Goal: Task Accomplishment & Management: Use online tool/utility

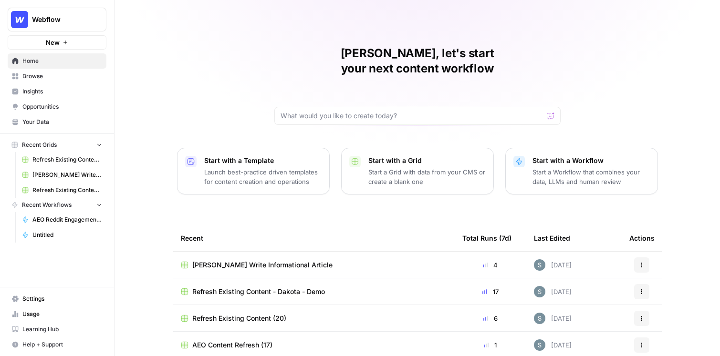
click at [71, 127] on link "Your Data" at bounding box center [57, 122] width 99 height 15
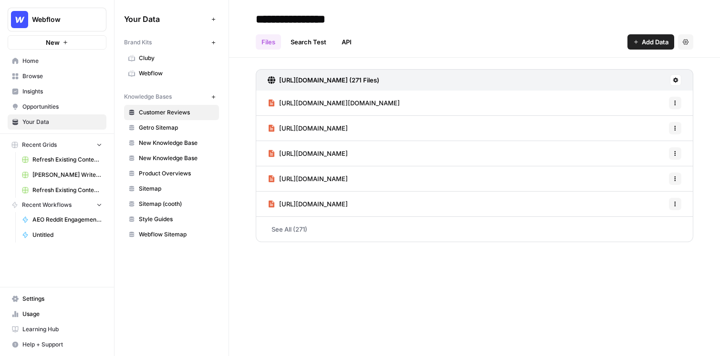
click at [182, 73] on span "Webflow" at bounding box center [177, 73] width 76 height 9
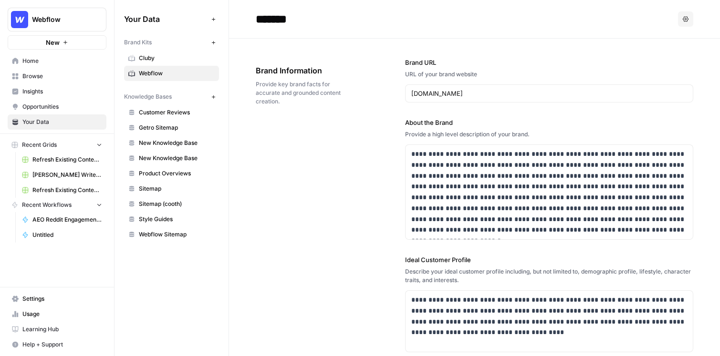
click at [332, 52] on div "Brand Information Provide key brand facts for accurate and grounded content cre…" at bounding box center [304, 85] width 96 height 79
click at [303, 253] on div "**********" at bounding box center [475, 310] width 438 height 543
click at [54, 98] on link "Insights" at bounding box center [57, 91] width 99 height 15
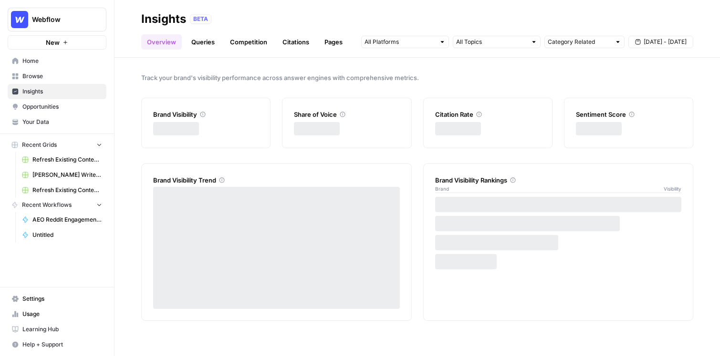
click at [53, 105] on span "Opportunities" at bounding box center [62, 107] width 80 height 9
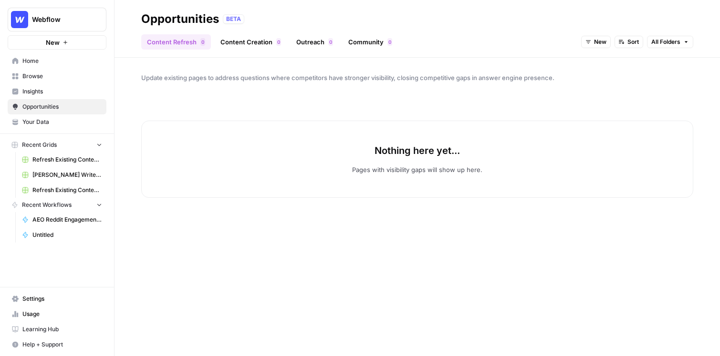
click at [587, 40] on icon "button" at bounding box center [588, 42] width 6 height 6
click at [591, 85] on div "In Progress" at bounding box center [615, 90] width 52 height 10
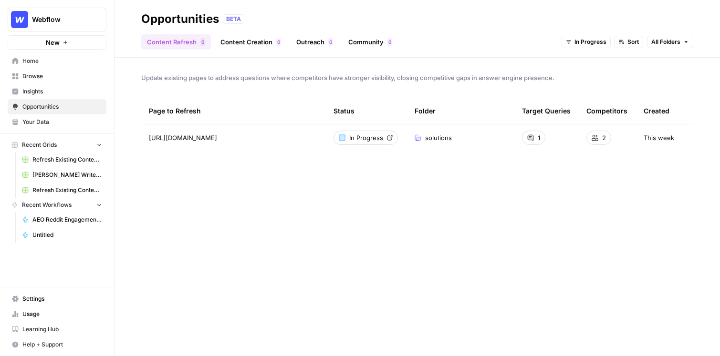
click at [255, 40] on link "Content Creation 0" at bounding box center [251, 41] width 72 height 15
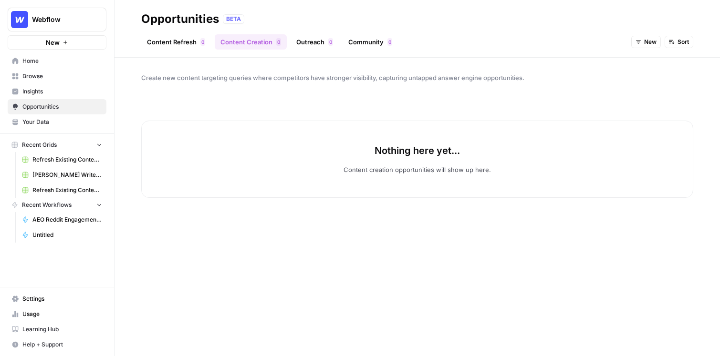
click at [647, 43] on span "New" at bounding box center [650, 42] width 12 height 9
click at [642, 90] on div "button" at bounding box center [642, 89] width 7 height 7
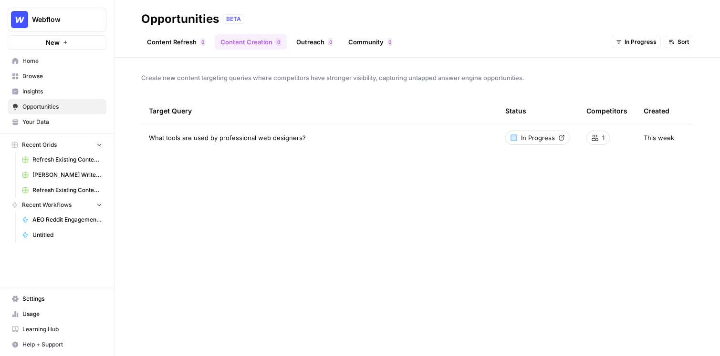
click at [182, 23] on div "Opportunities" at bounding box center [180, 18] width 78 height 15
click at [182, 37] on link "Content Refresh 0" at bounding box center [176, 41] width 70 height 15
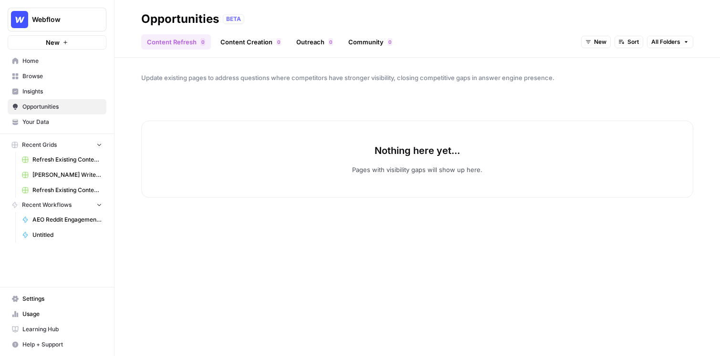
click at [602, 43] on span "New" at bounding box center [600, 42] width 12 height 9
click at [594, 104] on div "button" at bounding box center [592, 103] width 7 height 7
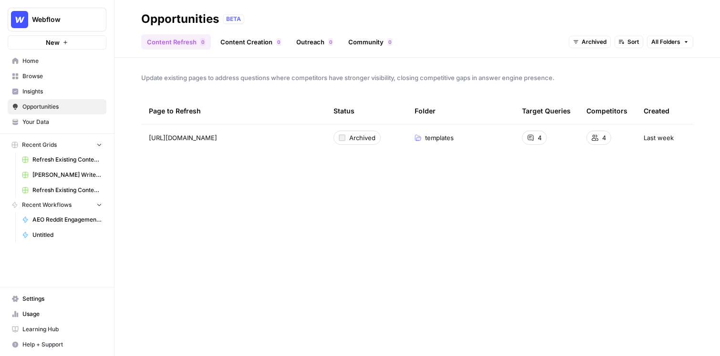
click at [605, 39] on span "Archived" at bounding box center [594, 42] width 25 height 9
click at [589, 76] on span "New" at bounding box center [606, 77] width 38 height 10
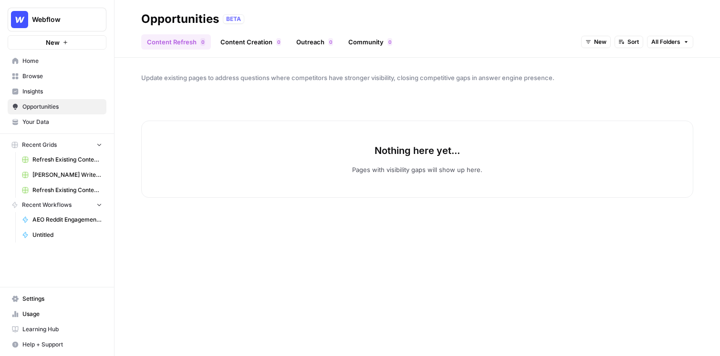
click at [597, 42] on span "New" at bounding box center [600, 42] width 12 height 9
click at [598, 85] on div "In Progress" at bounding box center [615, 90] width 52 height 10
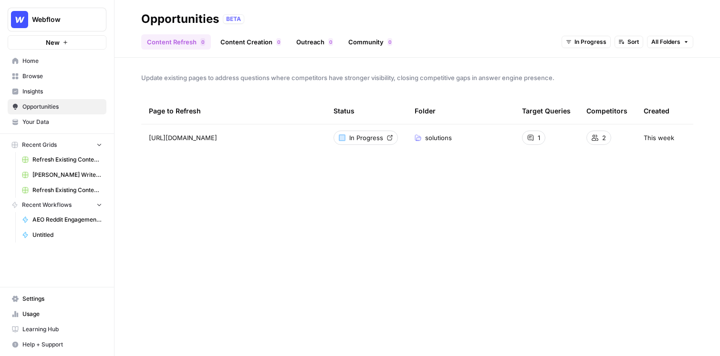
click at [42, 121] on span "Your Data" at bounding box center [62, 122] width 80 height 9
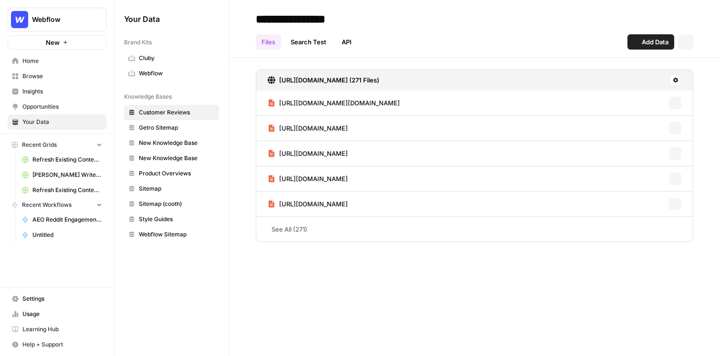
click at [47, 108] on span "Opportunities" at bounding box center [62, 107] width 80 height 9
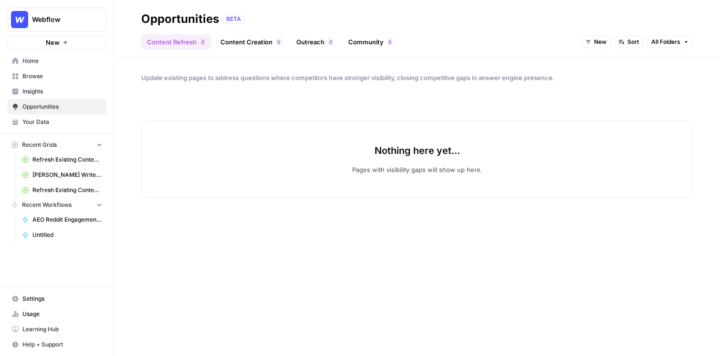
click at [42, 128] on link "Your Data" at bounding box center [57, 122] width 99 height 15
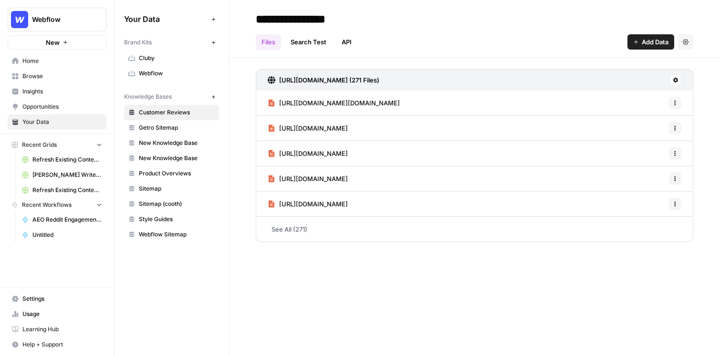
click at [51, 116] on link "Your Data" at bounding box center [57, 122] width 99 height 15
click at [38, 112] on link "Opportunities" at bounding box center [57, 106] width 99 height 15
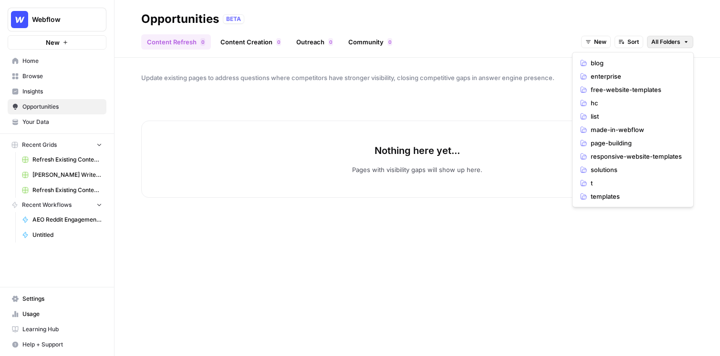
click at [685, 42] on icon "button" at bounding box center [686, 42] width 6 height 6
click at [638, 67] on span "blog" at bounding box center [636, 63] width 91 height 10
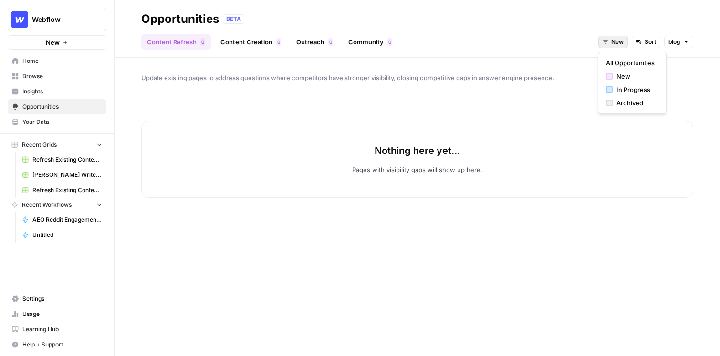
click at [615, 37] on button "New" at bounding box center [613, 42] width 30 height 12
click at [613, 89] on div "In Progress" at bounding box center [632, 90] width 52 height 10
click at [678, 37] on button "blog" at bounding box center [678, 42] width 29 height 12
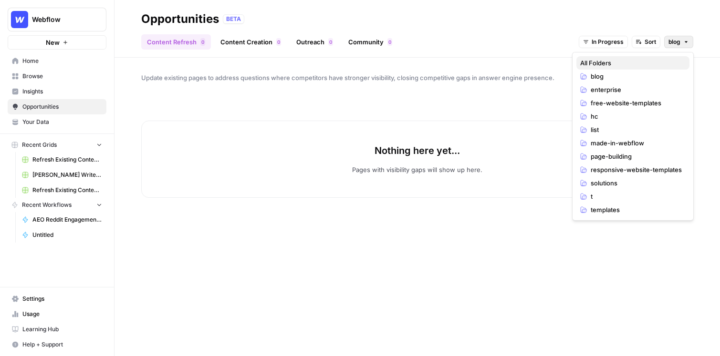
click at [621, 62] on span "All Folders" at bounding box center [631, 63] width 102 height 10
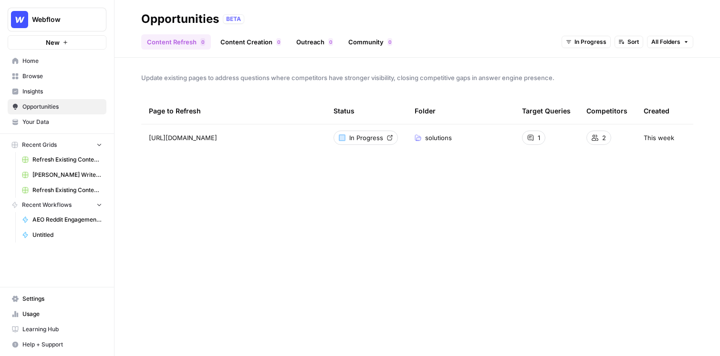
click at [39, 63] on span "Home" at bounding box center [62, 61] width 80 height 9
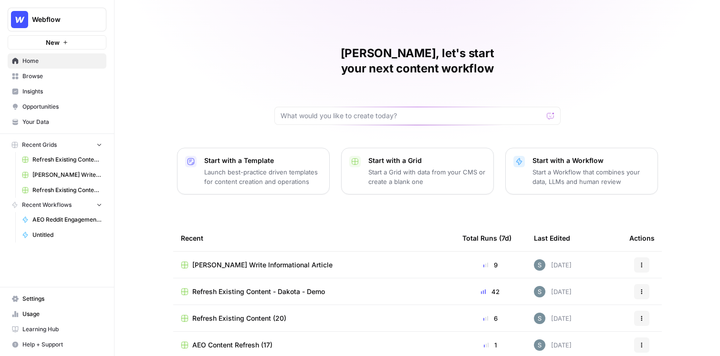
click at [44, 124] on span "Your Data" at bounding box center [62, 122] width 80 height 9
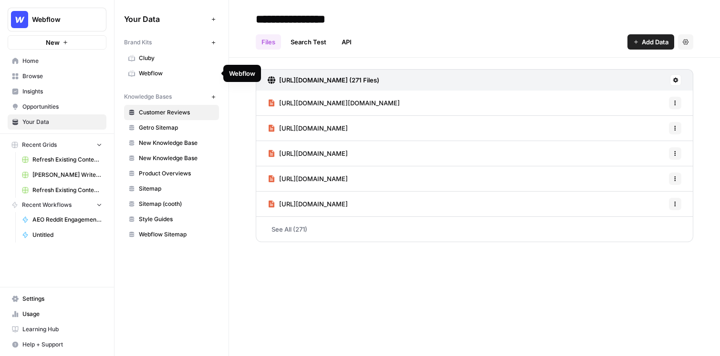
click at [167, 72] on span "Webflow" at bounding box center [177, 73] width 76 height 9
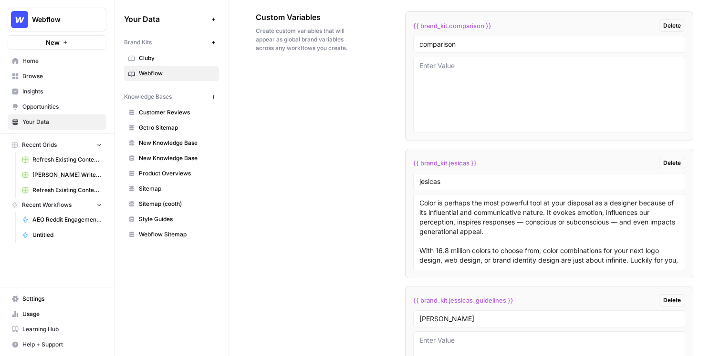
scroll to position [1586, 0]
click at [175, 149] on link "New Knowledge Base" at bounding box center [171, 143] width 95 height 15
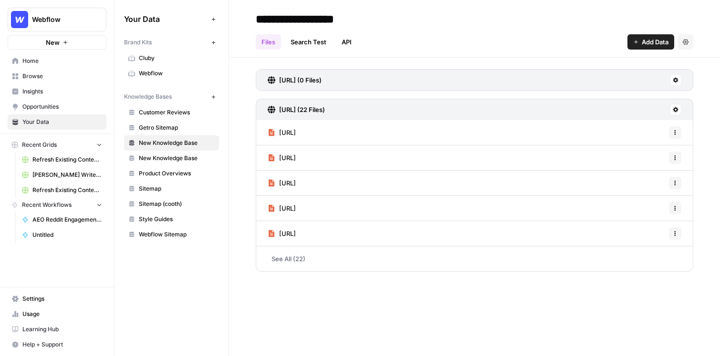
click at [170, 238] on span "Webflow Sitemap" at bounding box center [177, 234] width 76 height 9
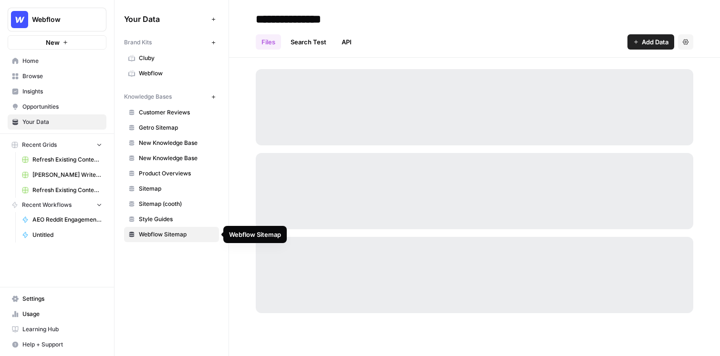
click at [178, 231] on span "Webflow Sitemap" at bounding box center [177, 234] width 76 height 9
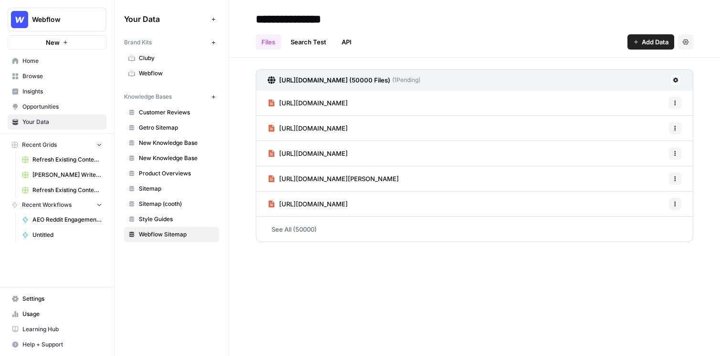
click at [64, 94] on span "Insights" at bounding box center [62, 91] width 80 height 9
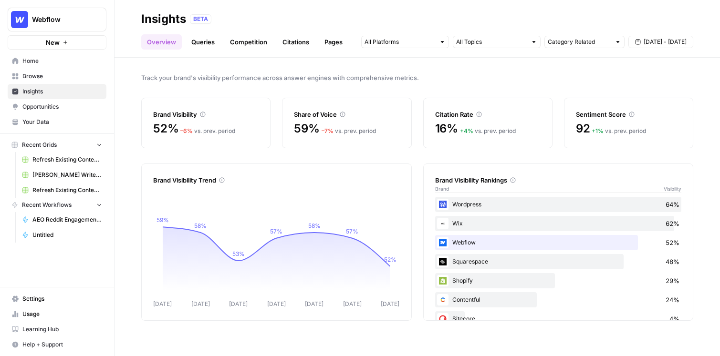
click at [202, 41] on link "Queries" at bounding box center [203, 41] width 35 height 15
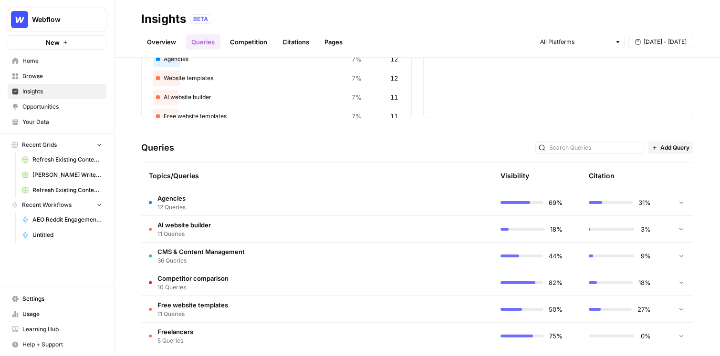
scroll to position [119, 0]
click at [247, 41] on link "Competition" at bounding box center [248, 41] width 49 height 15
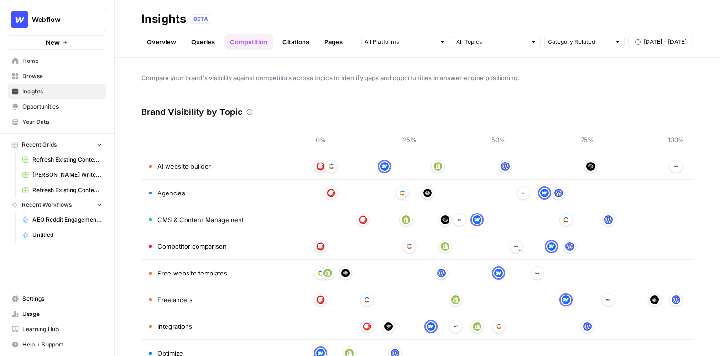
click at [63, 105] on span "Opportunities" at bounding box center [62, 107] width 80 height 9
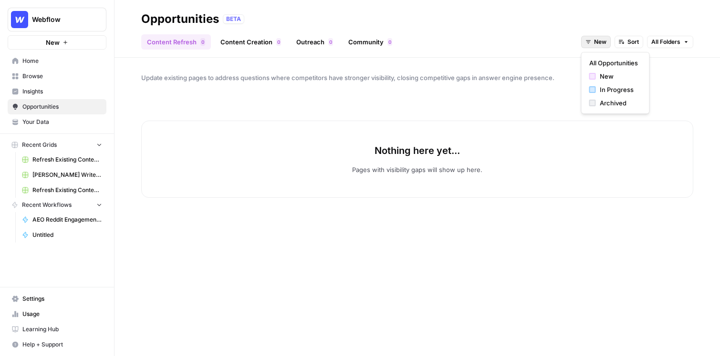
click at [598, 43] on span "New" at bounding box center [600, 42] width 12 height 9
click at [598, 85] on div "In Progress" at bounding box center [615, 90] width 52 height 10
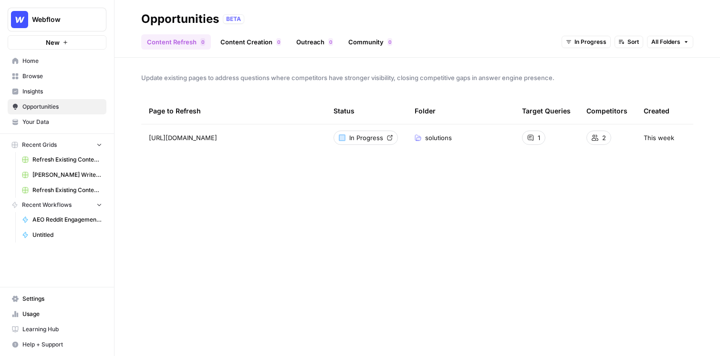
click at [241, 40] on link "Content Creation 0" at bounding box center [251, 41] width 72 height 15
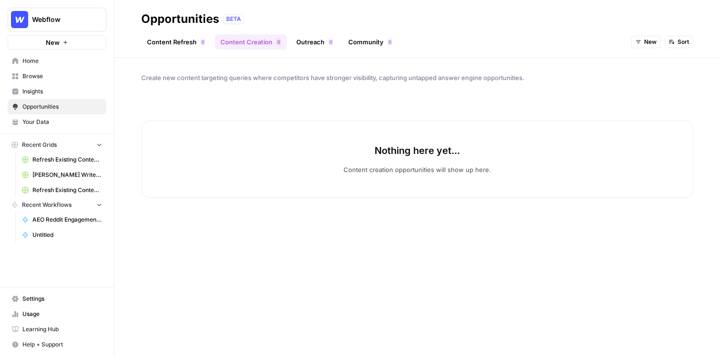
click at [647, 39] on span "New" at bounding box center [650, 42] width 12 height 9
click at [650, 88] on span "In Progress" at bounding box center [669, 90] width 38 height 10
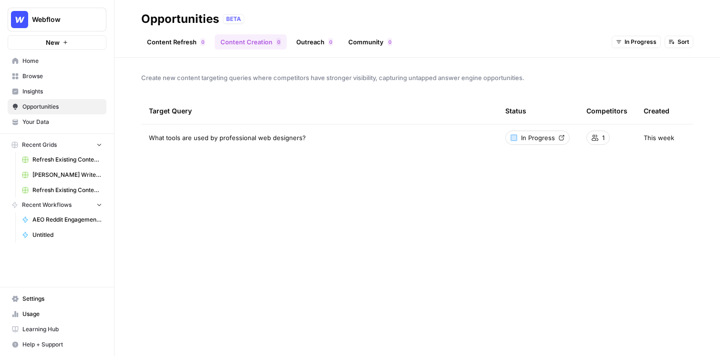
click at [54, 15] on span "Webflow" at bounding box center [61, 20] width 58 height 10
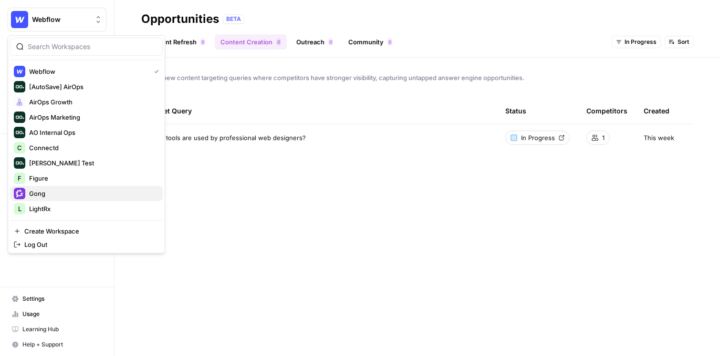
click at [52, 190] on span "Gong" at bounding box center [92, 194] width 126 height 10
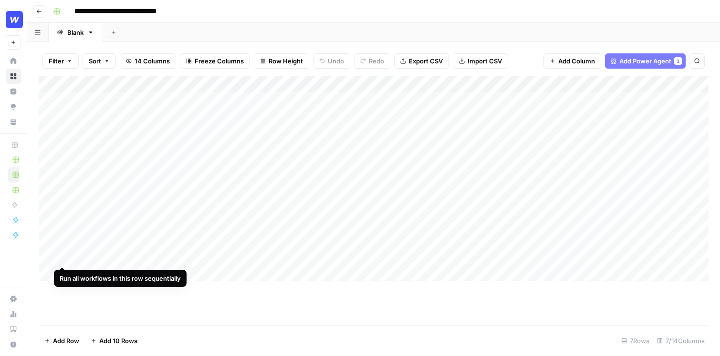
click at [59, 248] on div "Add Column" at bounding box center [374, 178] width 670 height 205
click at [139, 272] on div "Add Column" at bounding box center [374, 178] width 670 height 205
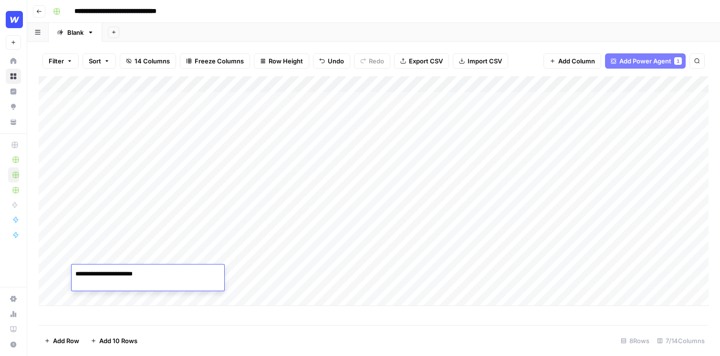
drag, startPoint x: 176, startPoint y: 271, endPoint x: 179, endPoint y: 279, distance: 8.8
click at [179, 279] on textarea "**********" at bounding box center [148, 274] width 153 height 13
click at [169, 274] on textarea "**********" at bounding box center [148, 274] width 153 height 13
drag, startPoint x: 174, startPoint y: 274, endPoint x: 134, endPoint y: 274, distance: 39.6
click at [134, 274] on textarea "**********" at bounding box center [148, 274] width 153 height 13
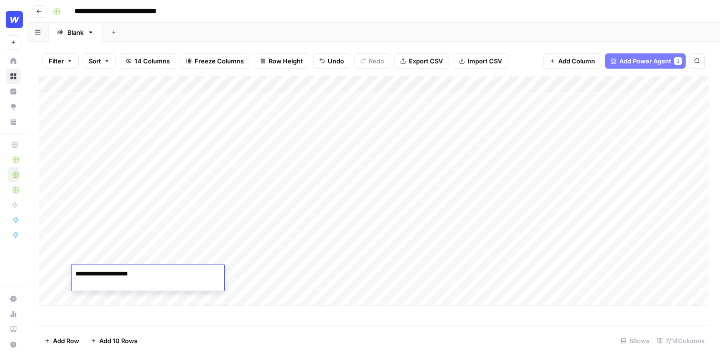
type textarea "**********"
click at [199, 323] on div "Add Column" at bounding box center [374, 200] width 670 height 249
click at [333, 247] on div "Add Column" at bounding box center [374, 191] width 670 height 230
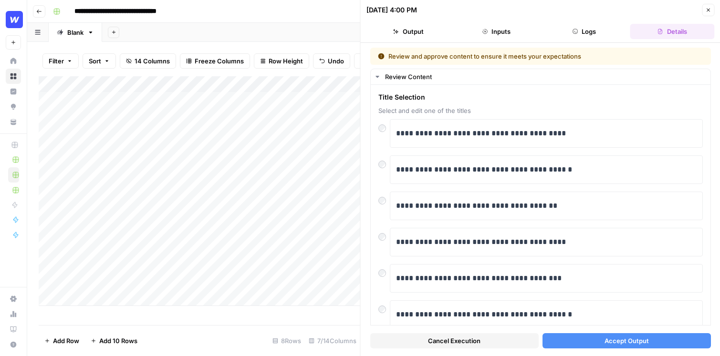
click at [603, 341] on button "Accept Output" at bounding box center [626, 341] width 168 height 15
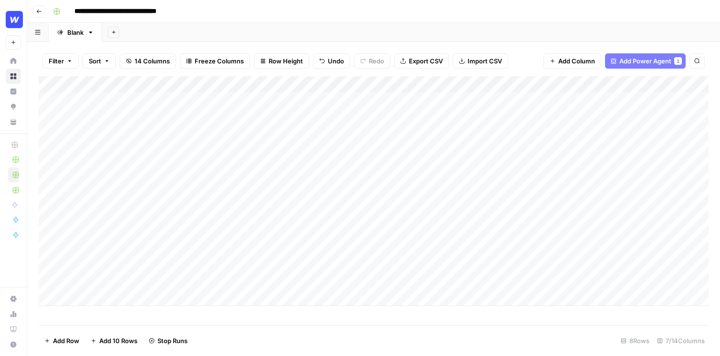
click at [497, 224] on div "Add Column" at bounding box center [374, 191] width 670 height 230
click at [498, 231] on div "Add Column" at bounding box center [374, 191] width 670 height 230
click at [495, 207] on div "Add Column" at bounding box center [374, 191] width 670 height 230
click at [509, 226] on div "Add Column" at bounding box center [374, 191] width 670 height 230
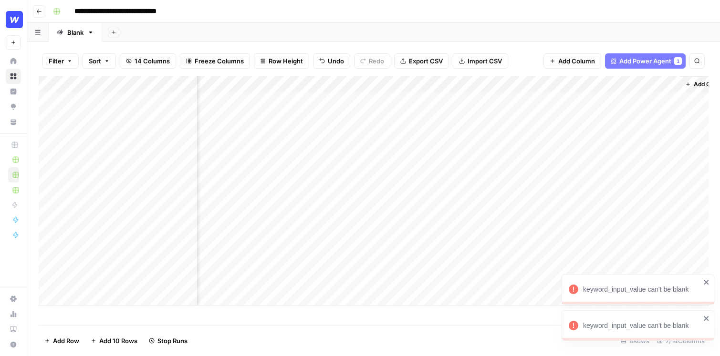
click at [705, 318] on icon "close" at bounding box center [706, 318] width 5 height 5
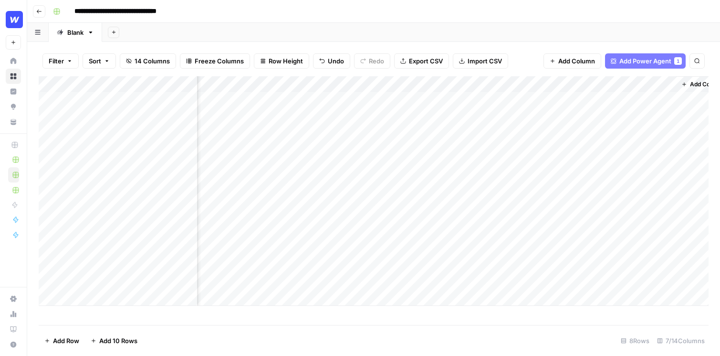
scroll to position [0, 224]
click at [522, 222] on div "Add Column" at bounding box center [374, 191] width 670 height 230
click at [663, 197] on div "Add Column" at bounding box center [374, 191] width 670 height 230
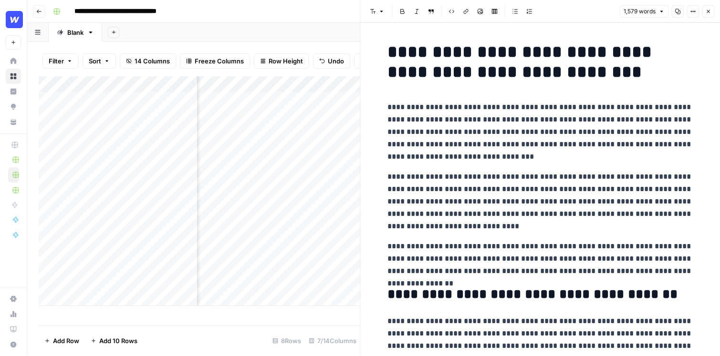
click at [701, 16] on div "1,579 words Copy Options Close" at bounding box center [666, 11] width 95 height 12
click at [711, 16] on button "Close" at bounding box center [708, 11] width 12 height 12
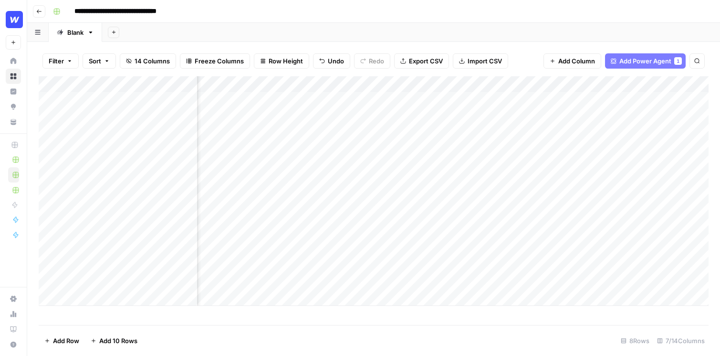
scroll to position [0, 243]
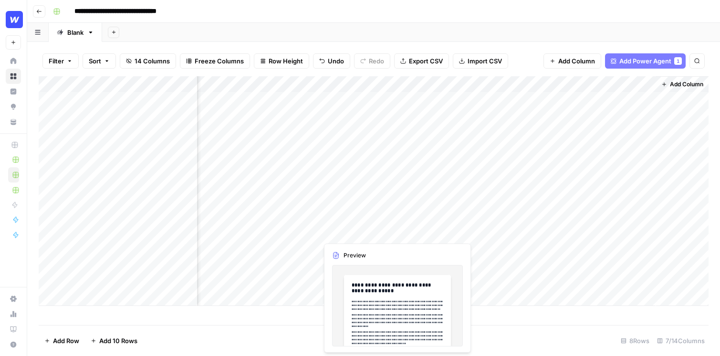
click at [371, 224] on div "Add Column" at bounding box center [374, 191] width 670 height 230
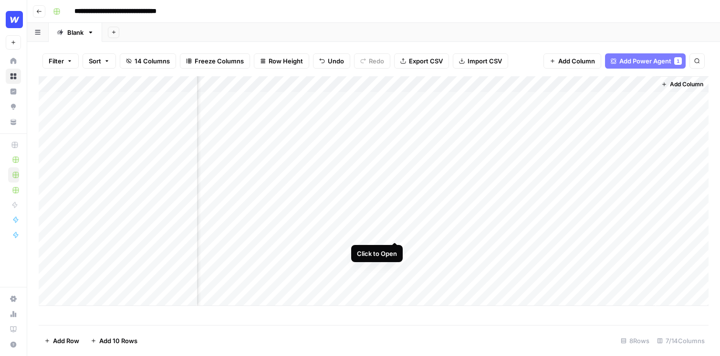
click at [397, 225] on div "Add Column" at bounding box center [374, 191] width 670 height 230
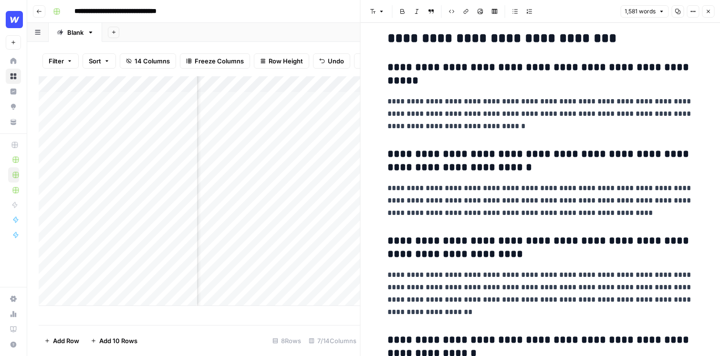
scroll to position [3339, 0]
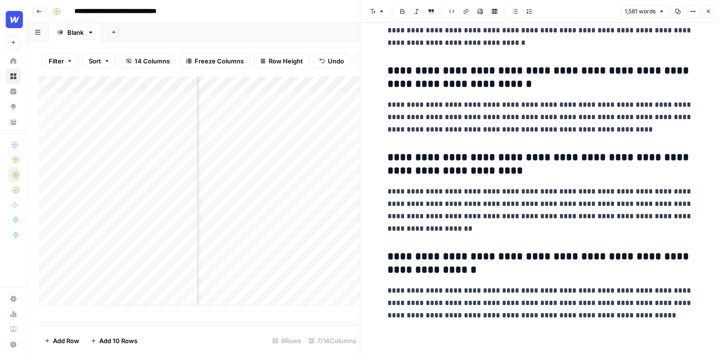
click at [705, 12] on icon "button" at bounding box center [708, 12] width 6 height 6
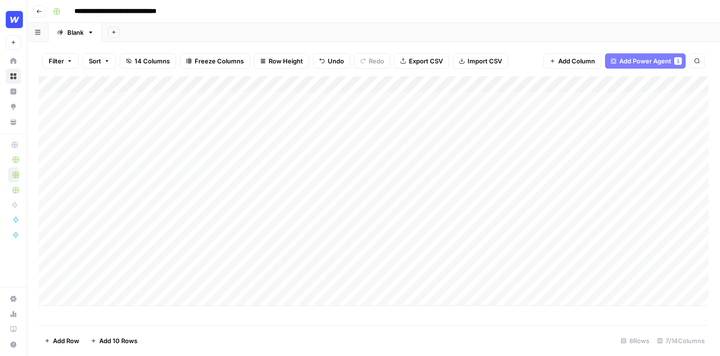
click at [319, 19] on div "**********" at bounding box center [379, 11] width 661 height 15
click at [366, 37] on div "Add Sheet" at bounding box center [411, 32] width 618 height 19
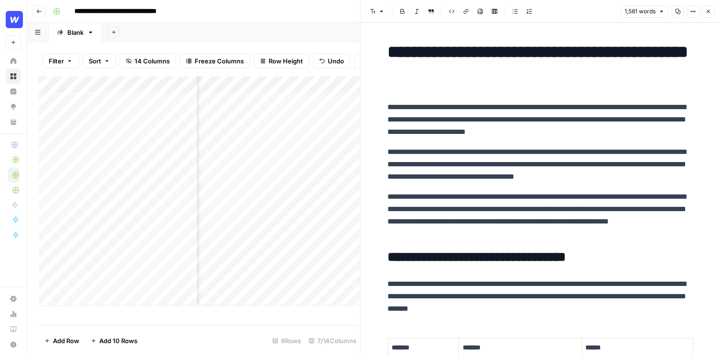
click at [711, 14] on button "Close" at bounding box center [708, 11] width 12 height 12
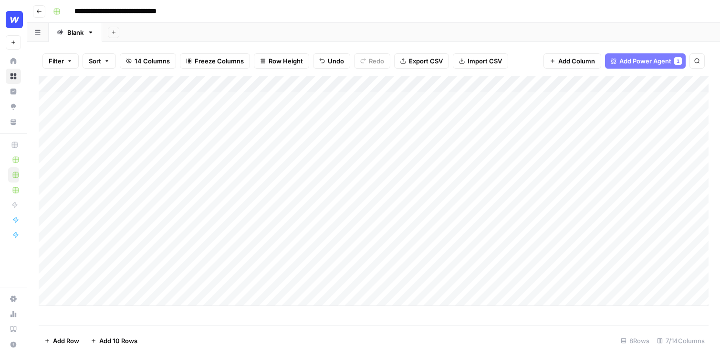
click at [181, 320] on div "Add Column" at bounding box center [374, 200] width 670 height 249
click at [271, 272] on div "Add Column" at bounding box center [374, 191] width 670 height 230
click at [321, 84] on div "Add Column" at bounding box center [374, 191] width 670 height 230
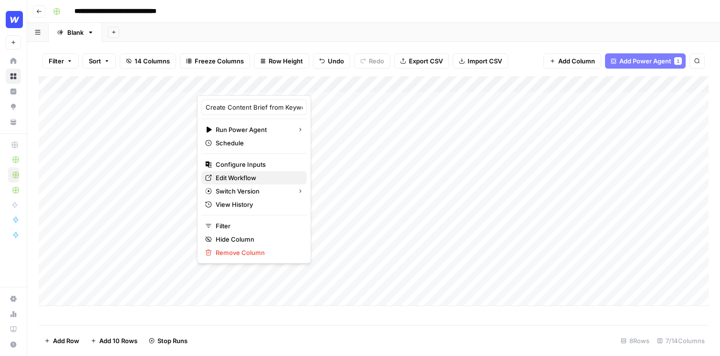
click at [251, 179] on span "Edit Workflow" at bounding box center [257, 178] width 83 height 10
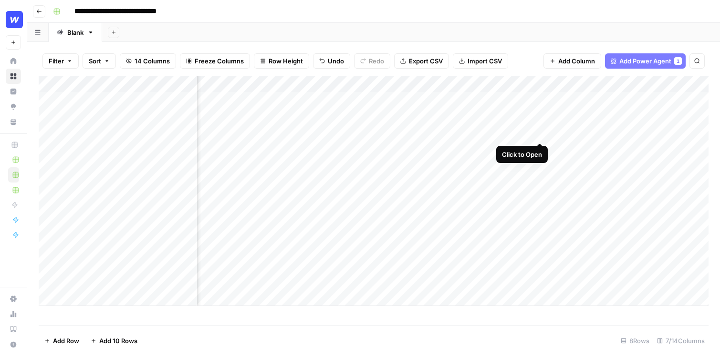
scroll to position [0, 243]
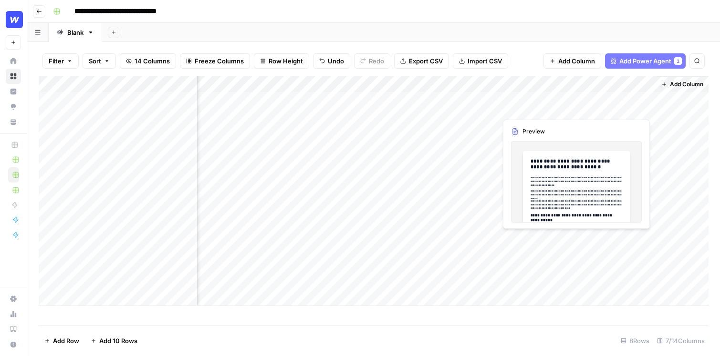
click at [625, 101] on div "Add Column" at bounding box center [374, 191] width 670 height 230
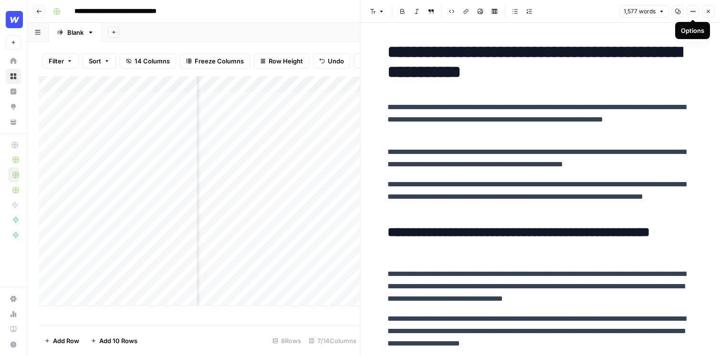
click at [696, 9] on button "Options" at bounding box center [693, 11] width 12 height 12
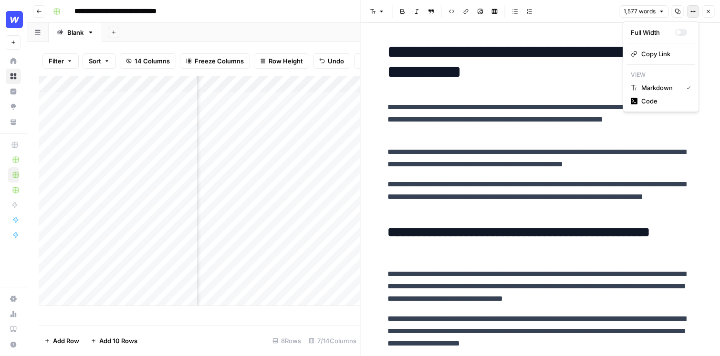
click at [549, 67] on h1 "**********" at bounding box center [539, 62] width 305 height 40
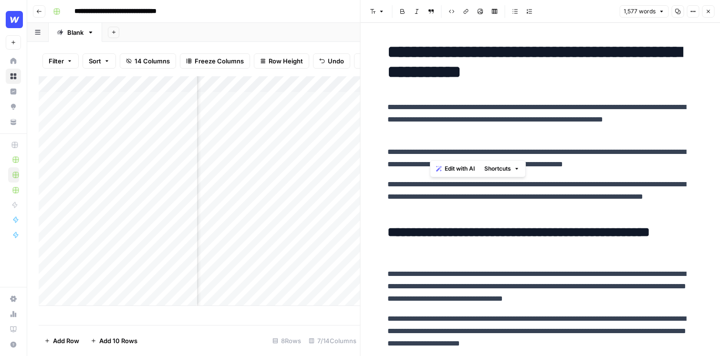
drag, startPoint x: 429, startPoint y: 153, endPoint x: 479, endPoint y: 153, distance: 50.1
click at [480, 153] on p "**********" at bounding box center [539, 158] width 305 height 25
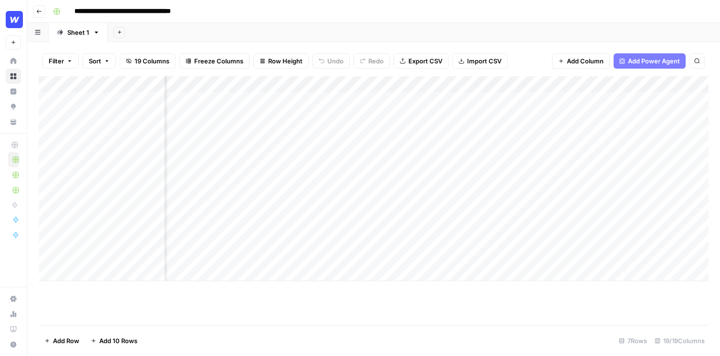
scroll to position [0, 1056]
click at [364, 147] on div "Add Column" at bounding box center [374, 178] width 670 height 205
click at [170, 80] on div "Add Column" at bounding box center [374, 178] width 670 height 205
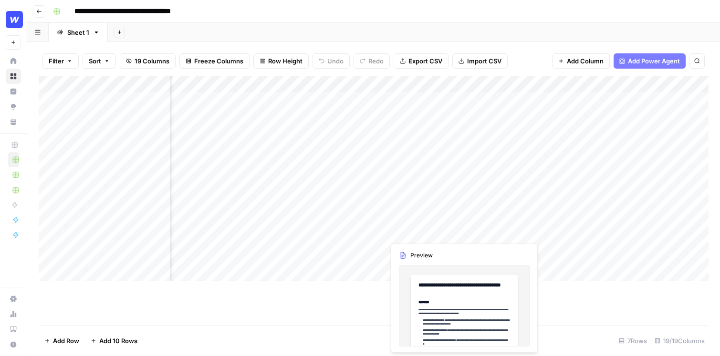
click at [454, 224] on div "Add Column" at bounding box center [374, 178] width 670 height 205
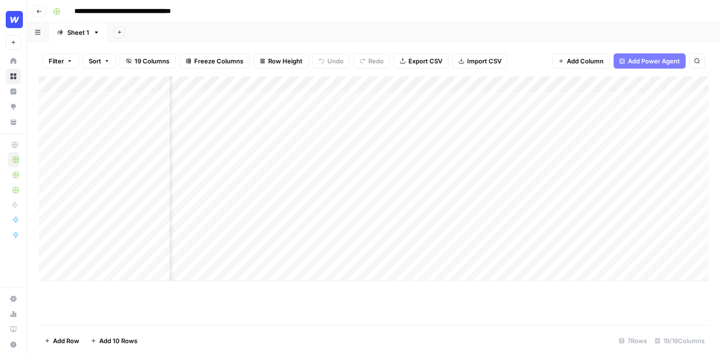
click at [463, 224] on div "Add Column" at bounding box center [374, 178] width 670 height 205
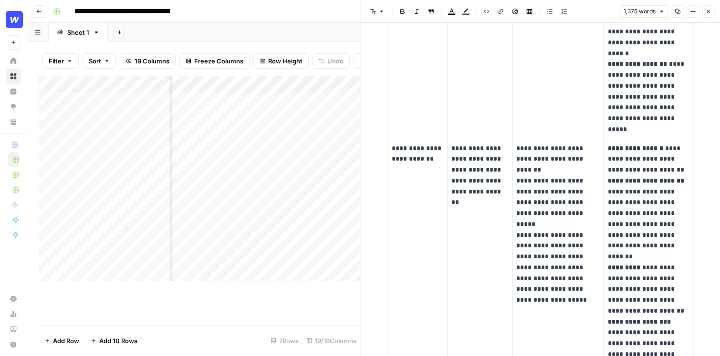
scroll to position [681, 0]
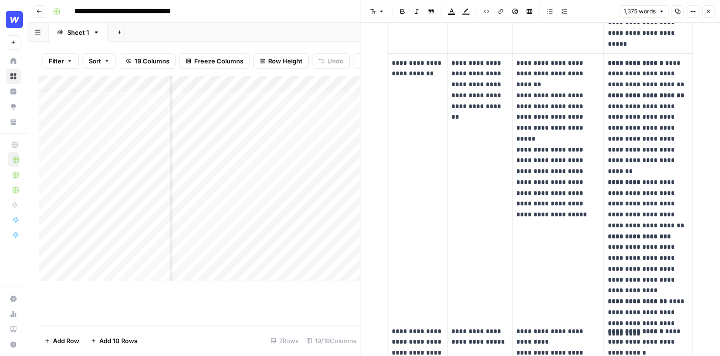
click at [312, 315] on div "Add Column" at bounding box center [200, 200] width 322 height 249
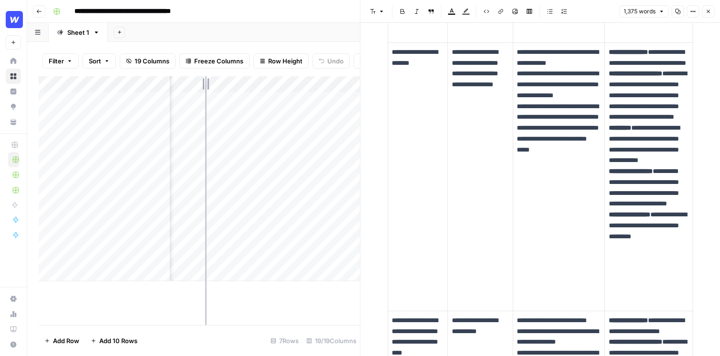
drag, startPoint x: 168, startPoint y: 85, endPoint x: 204, endPoint y: 85, distance: 35.8
click at [204, 85] on div "Add Column" at bounding box center [200, 178] width 322 height 205
click at [167, 96] on div "Add Column" at bounding box center [200, 178] width 322 height 205
click at [713, 11] on button "Close" at bounding box center [708, 11] width 12 height 12
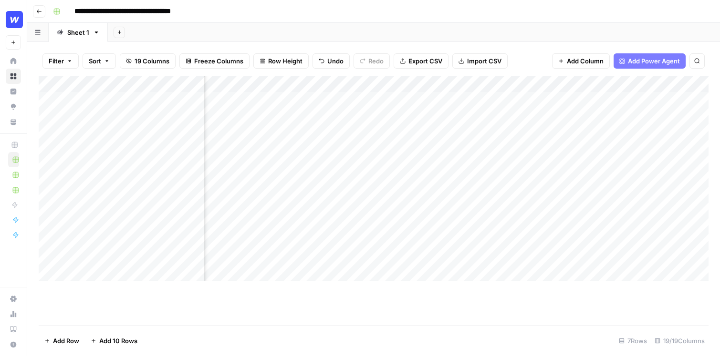
click at [63, 101] on div "Add Column" at bounding box center [374, 178] width 670 height 205
click at [161, 136] on div "Add Column" at bounding box center [374, 178] width 670 height 205
drag, startPoint x: 203, startPoint y: 80, endPoint x: 263, endPoint y: 80, distance: 59.6
click at [263, 80] on div "Add Column" at bounding box center [374, 178] width 670 height 205
click at [176, 125] on div "Add Column" at bounding box center [374, 178] width 670 height 205
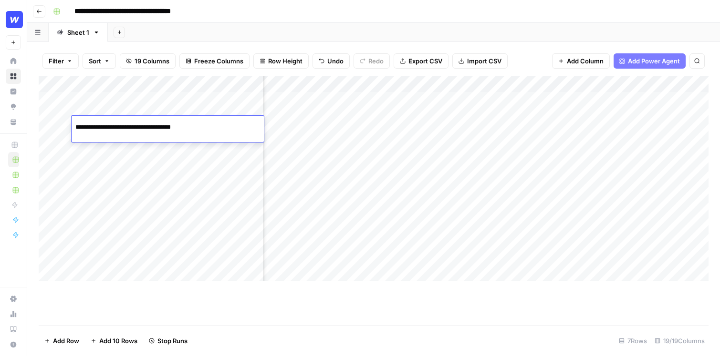
click at [214, 128] on input "**********" at bounding box center [151, 127] width 153 height 11
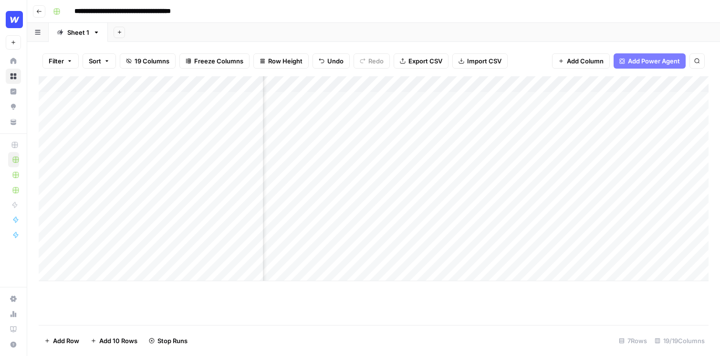
click at [321, 30] on div "Add Sheet" at bounding box center [414, 32] width 612 height 19
click at [253, 122] on div "Add Column" at bounding box center [374, 178] width 670 height 205
click at [215, 123] on div "Add Column" at bounding box center [374, 178] width 670 height 205
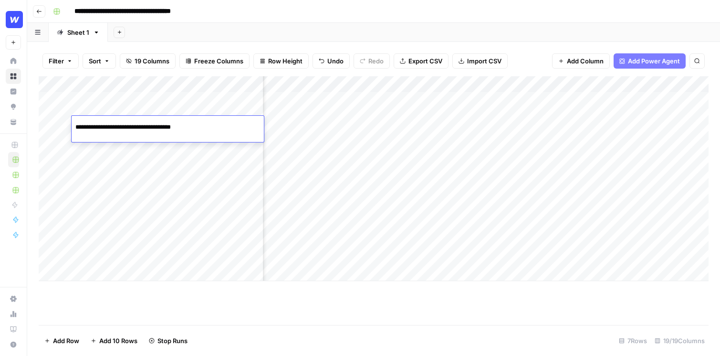
type input "**********"
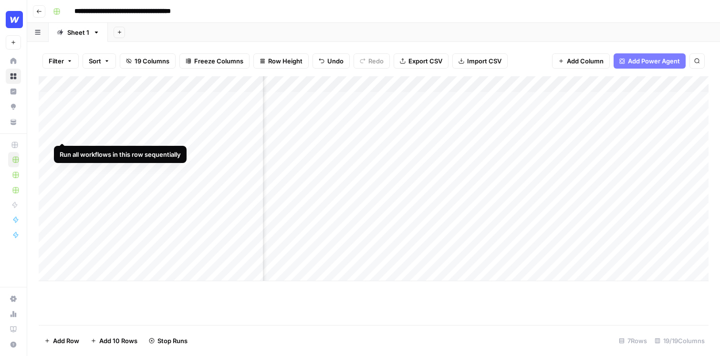
click at [62, 125] on div "Add Column" at bounding box center [374, 178] width 670 height 205
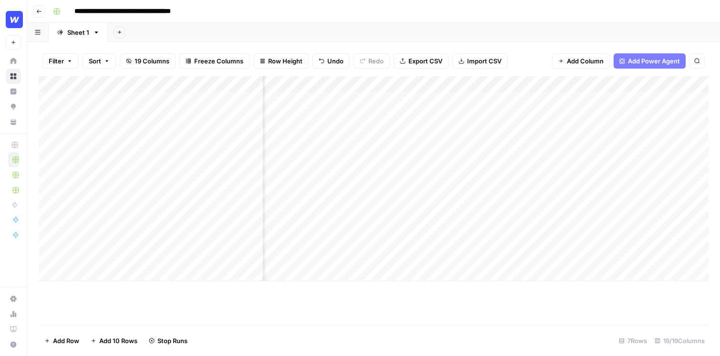
click at [189, 136] on div "Add Column" at bounding box center [374, 178] width 670 height 205
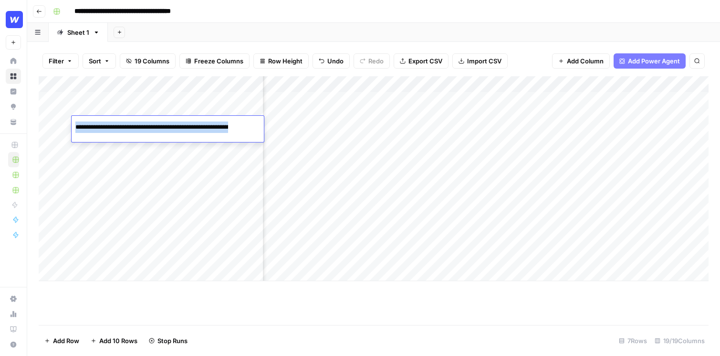
click at [63, 127] on div "Add Column" at bounding box center [374, 178] width 670 height 205
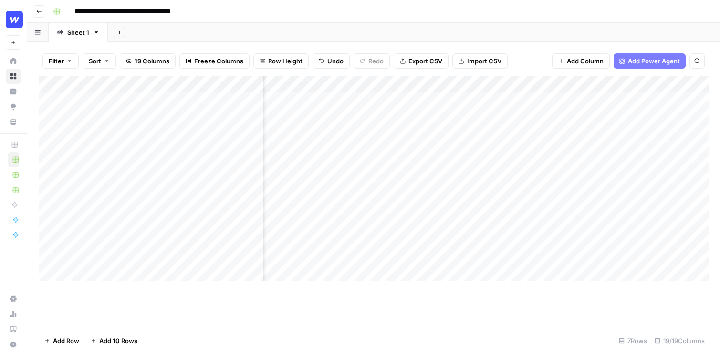
click at [106, 129] on div "Add Column" at bounding box center [374, 178] width 670 height 205
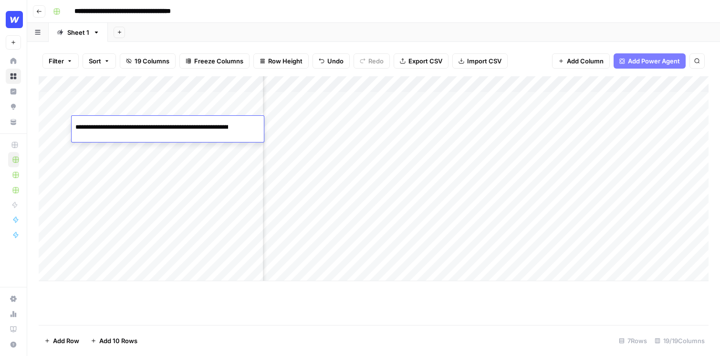
click at [106, 129] on input "**********" at bounding box center [151, 127] width 153 height 11
type input "**********"
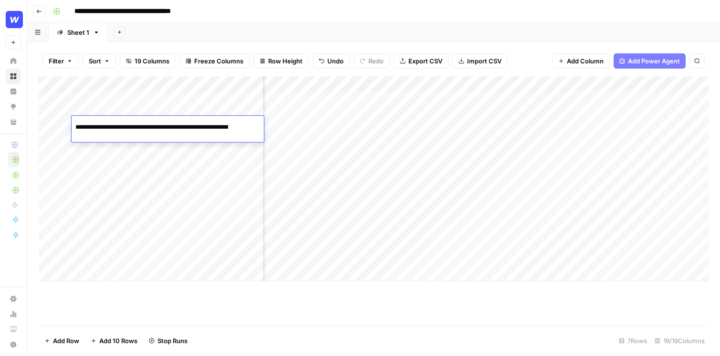
scroll to position [0, 194]
click at [326, 24] on div "Add Sheet" at bounding box center [414, 32] width 612 height 19
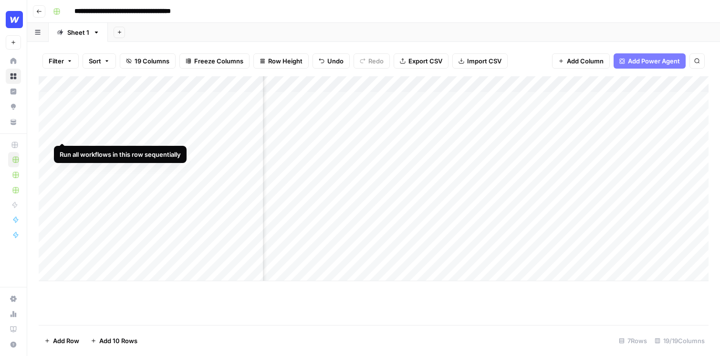
click at [61, 124] on div "Add Column" at bounding box center [374, 178] width 670 height 205
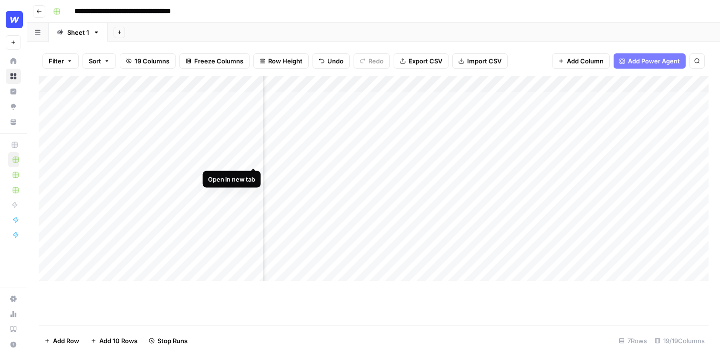
click at [255, 147] on div "Add Column" at bounding box center [374, 178] width 670 height 205
click at [188, 172] on div "Add Column" at bounding box center [374, 178] width 670 height 205
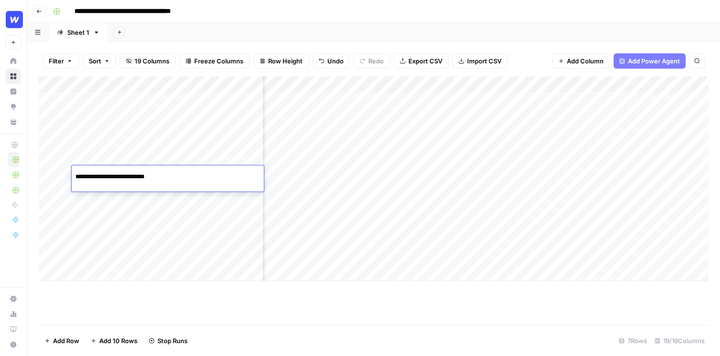
click at [188, 172] on input "**********" at bounding box center [151, 176] width 153 height 11
type input "**********"
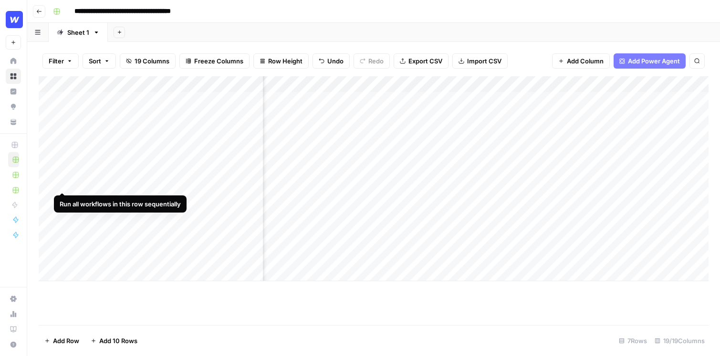
click at [63, 175] on div "Add Column" at bounding box center [374, 178] width 670 height 205
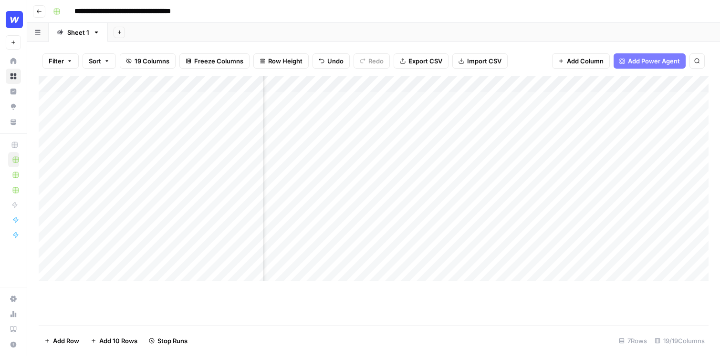
click at [188, 158] on div "Add Column" at bounding box center [374, 178] width 670 height 205
click at [225, 152] on input "**********" at bounding box center [151, 151] width 153 height 11
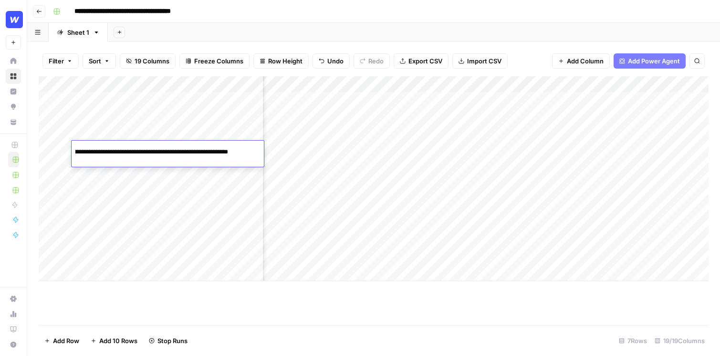
click at [225, 152] on input "**********" at bounding box center [151, 151] width 153 height 11
paste input "**********"
type input "**********"
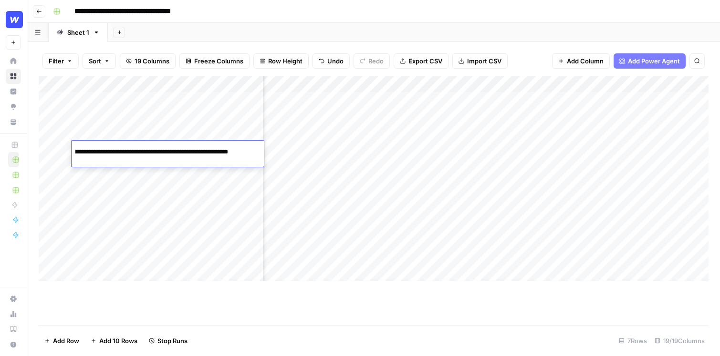
click at [233, 309] on div "Add Column" at bounding box center [374, 200] width 670 height 249
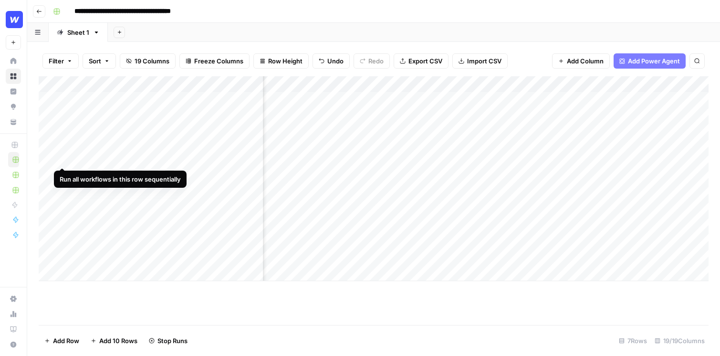
click at [62, 150] on div "Add Column" at bounding box center [374, 178] width 670 height 205
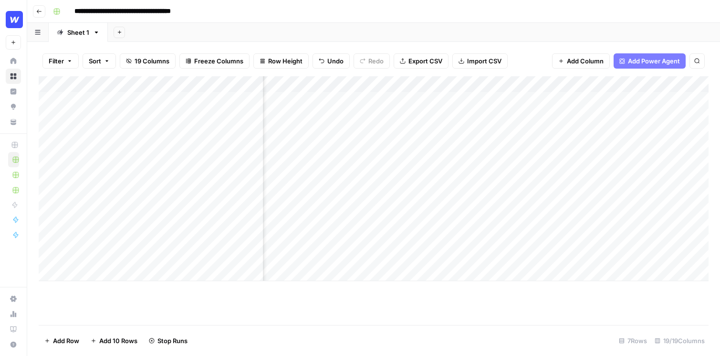
click at [169, 239] on div "Add Column" at bounding box center [374, 178] width 670 height 205
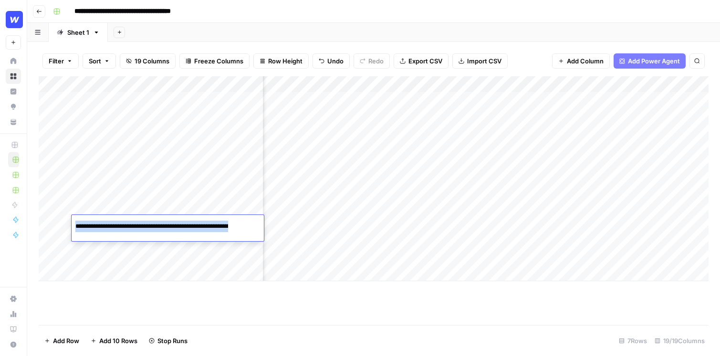
click at [169, 239] on div "**********" at bounding box center [168, 228] width 192 height 26
click at [242, 227] on div "**********" at bounding box center [168, 226] width 192 height 16
click at [243, 223] on div "**********" at bounding box center [168, 226] width 192 height 16
click at [212, 227] on input "**********" at bounding box center [151, 226] width 153 height 11
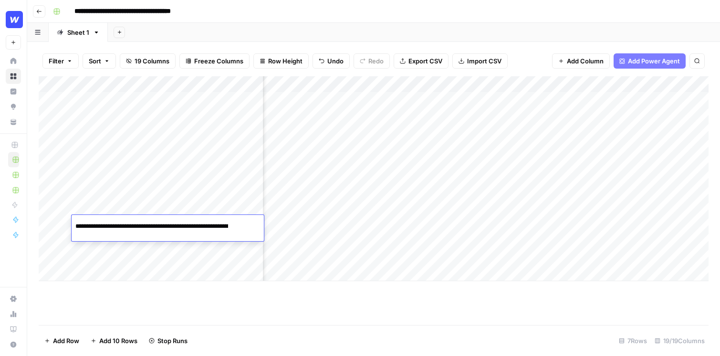
click at [212, 227] on input "**********" at bounding box center [151, 226] width 153 height 11
paste input "**********"
type input "**********"
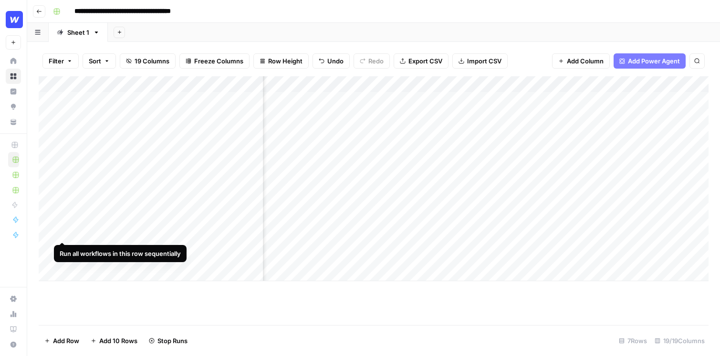
click at [63, 224] on div "Add Column" at bounding box center [374, 178] width 670 height 205
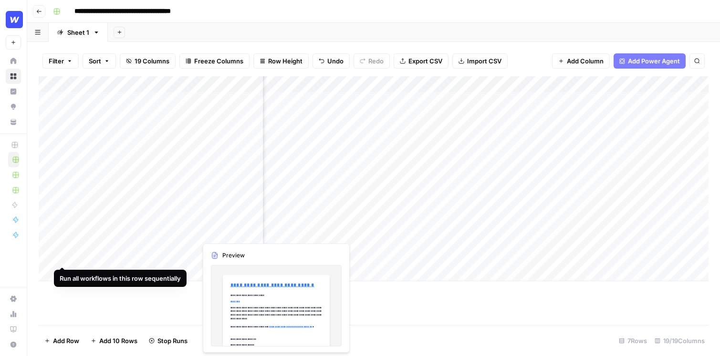
click at [62, 250] on div "Add Column" at bounding box center [374, 178] width 670 height 205
click at [386, 286] on div "Add Column" at bounding box center [374, 200] width 670 height 249
click at [103, 209] on div "Add Column" at bounding box center [374, 178] width 670 height 205
click at [511, 320] on div "Add Column" at bounding box center [374, 200] width 670 height 249
click at [176, 197] on div "Add Column" at bounding box center [374, 178] width 670 height 205
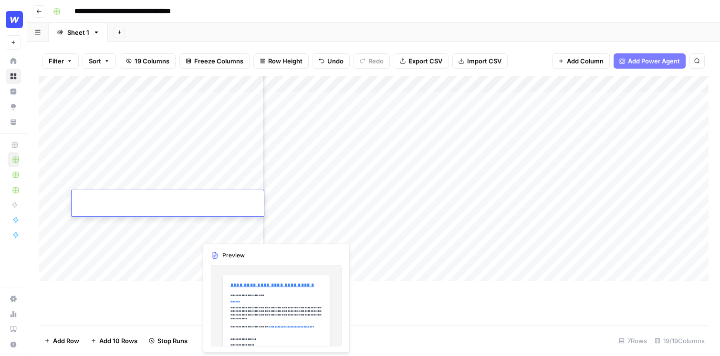
type input "**********"
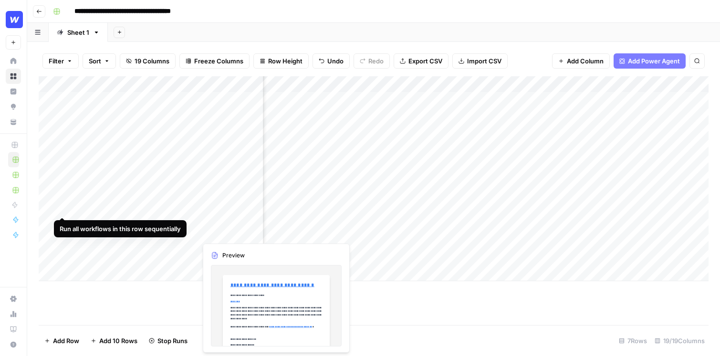
click at [61, 198] on div "Add Column" at bounding box center [374, 178] width 670 height 205
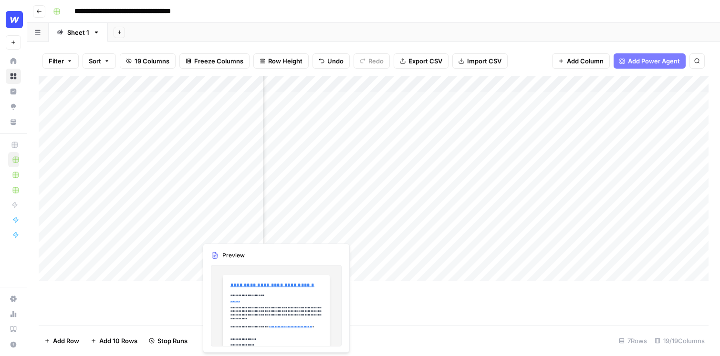
click at [451, 328] on footer "Add Row Add 10 Rows Stop Runs 7 Rows 19/19 Columns" at bounding box center [374, 340] width 670 height 31
click at [426, 7] on div "**********" at bounding box center [379, 11] width 661 height 15
click at [178, 303] on div "Add Column" at bounding box center [374, 200] width 670 height 249
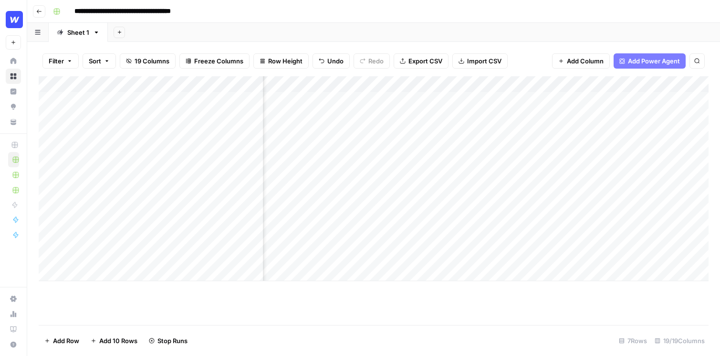
scroll to position [0, 547]
click at [381, 150] on div "Add Column" at bounding box center [374, 178] width 670 height 205
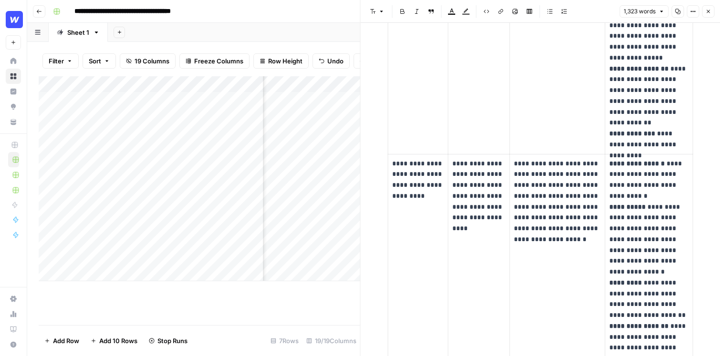
scroll to position [700, 0]
click at [707, 11] on icon "button" at bounding box center [708, 12] width 6 height 6
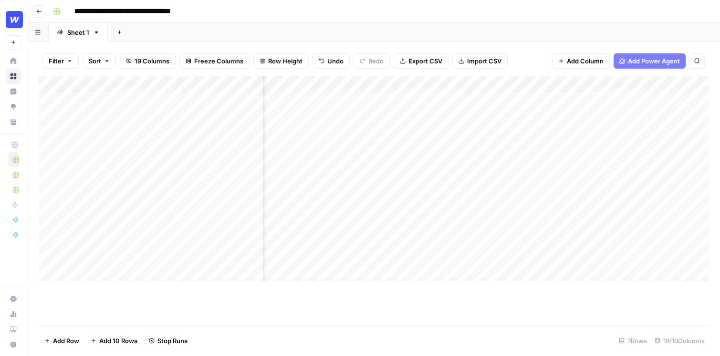
scroll to position [0, 1313]
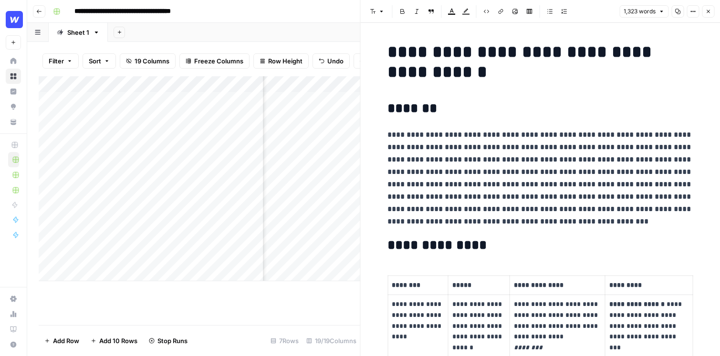
click at [710, 10] on icon "button" at bounding box center [708, 12] width 6 height 6
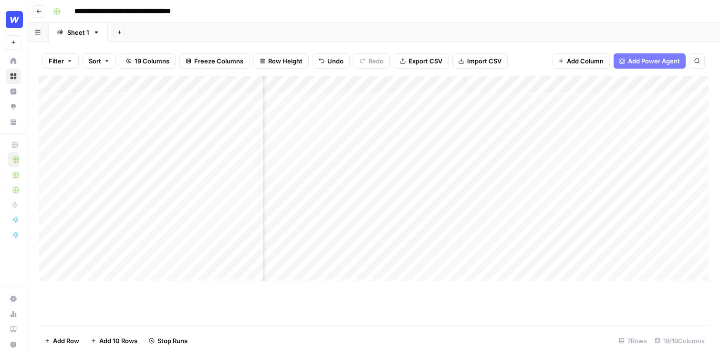
scroll to position [0, 856]
click at [359, 307] on div "Add Column" at bounding box center [374, 200] width 670 height 249
click at [185, 12] on input "**********" at bounding box center [141, 11] width 143 height 15
drag, startPoint x: 183, startPoint y: 13, endPoint x: 157, endPoint y: 11, distance: 26.3
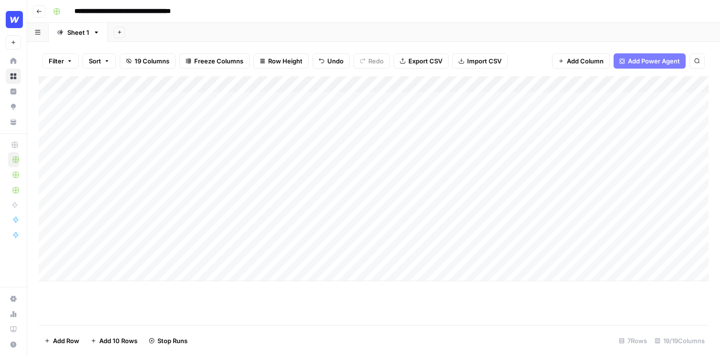
click at [157, 11] on input "**********" at bounding box center [141, 11] width 143 height 15
click at [296, 7] on div "**********" at bounding box center [379, 11] width 661 height 15
drag, startPoint x: 40, startPoint y: 252, endPoint x: 47, endPoint y: 126, distance: 126.1
click at [47, 126] on div "Add Column" at bounding box center [374, 178] width 670 height 205
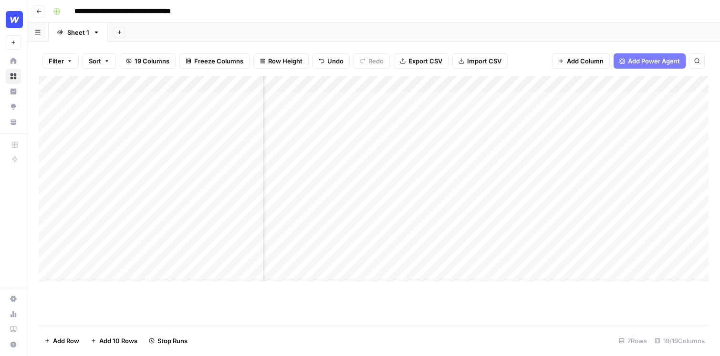
drag, startPoint x: 40, startPoint y: 250, endPoint x: 37, endPoint y: 162, distance: 88.3
click at [37, 162] on div "Filter Sort 19 Columns Freeze Columns Row Height Undo Redo Export CSV Import CS…" at bounding box center [373, 199] width 693 height 314
drag, startPoint x: 41, startPoint y: 227, endPoint x: 42, endPoint y: 171, distance: 56.3
click at [42, 171] on div "Add Column" at bounding box center [374, 178] width 670 height 205
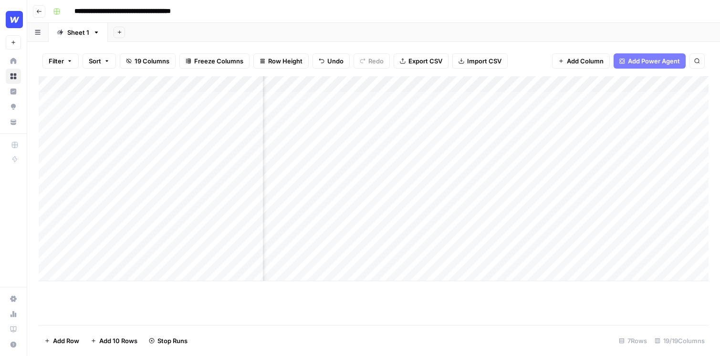
drag, startPoint x: 42, startPoint y: 178, endPoint x: 42, endPoint y: 158, distance: 20.5
click at [42, 158] on div "Add Column" at bounding box center [374, 178] width 670 height 205
click at [442, 149] on div "Add Column" at bounding box center [374, 178] width 670 height 205
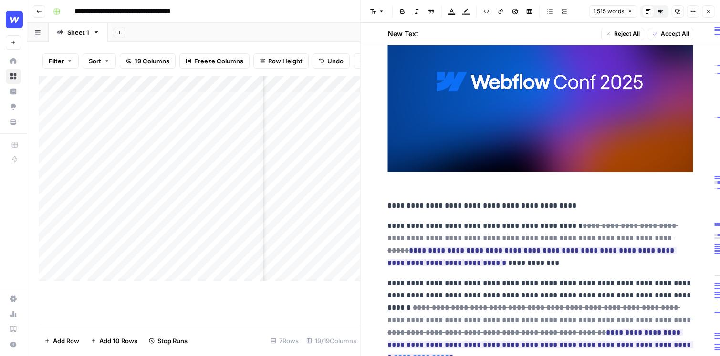
scroll to position [375, 0]
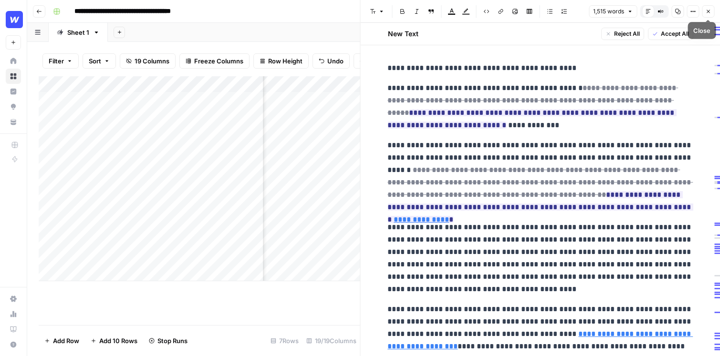
click at [707, 10] on icon "button" at bounding box center [708, 12] width 6 height 6
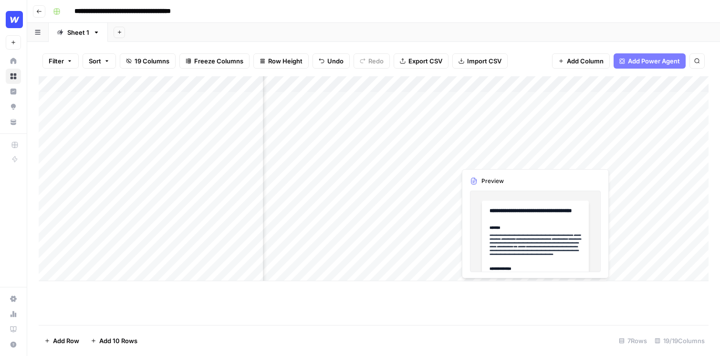
scroll to position [0, 421]
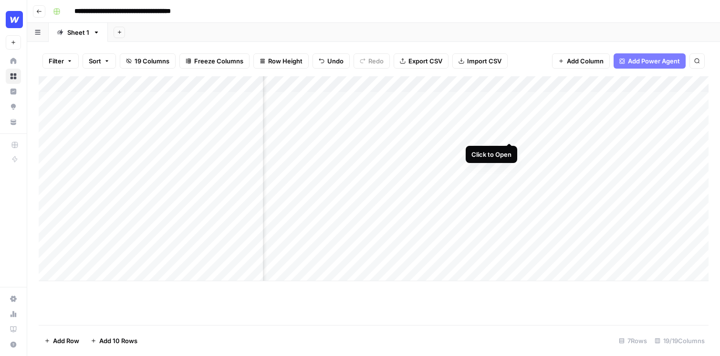
click at [506, 122] on div "Add Column" at bounding box center [374, 178] width 670 height 205
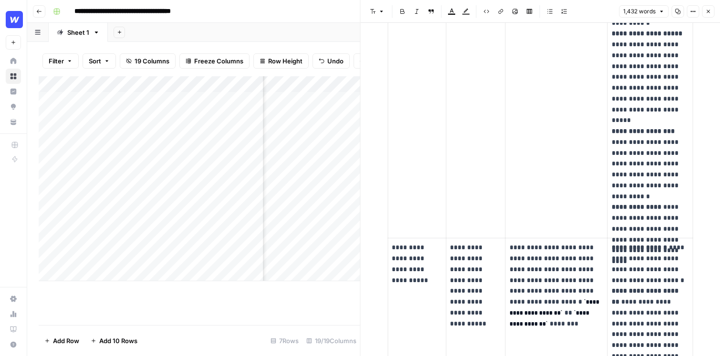
scroll to position [1198, 0]
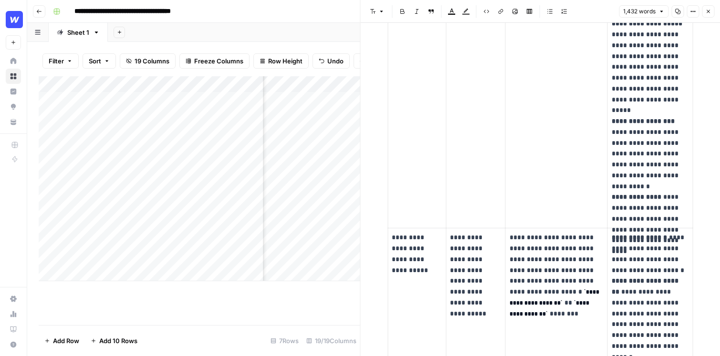
click at [703, 11] on button "Close" at bounding box center [708, 11] width 12 height 12
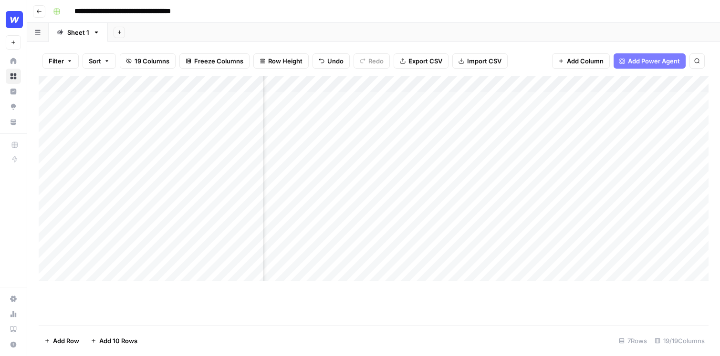
scroll to position [0, 1086]
click at [505, 99] on div "Add Column" at bounding box center [374, 178] width 670 height 205
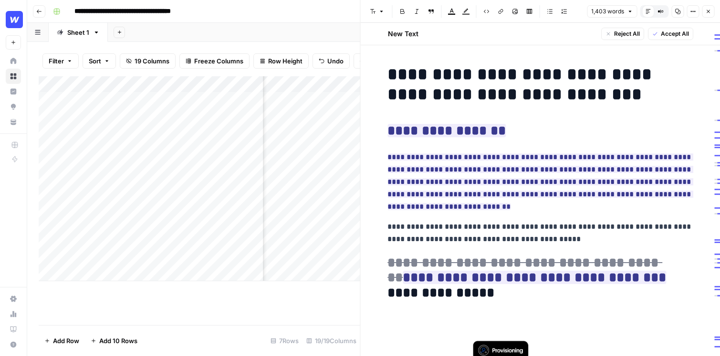
click at [571, 101] on h1 "**********" at bounding box center [539, 84] width 305 height 40
click at [706, 10] on icon "button" at bounding box center [708, 12] width 6 height 6
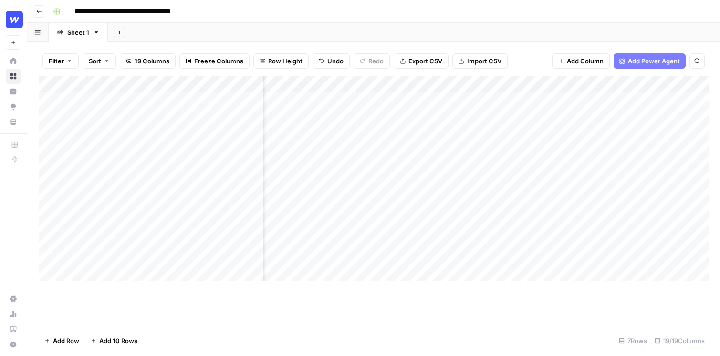
scroll to position [0, 1072]
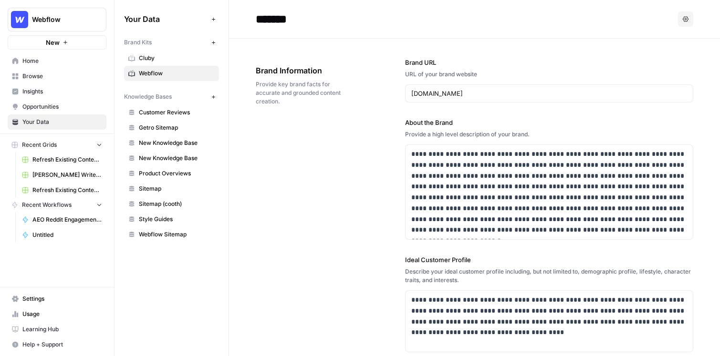
click at [77, 191] on span "Refresh Existing Content - Dakota - Demo (Copy)" at bounding box center [67, 190] width 70 height 9
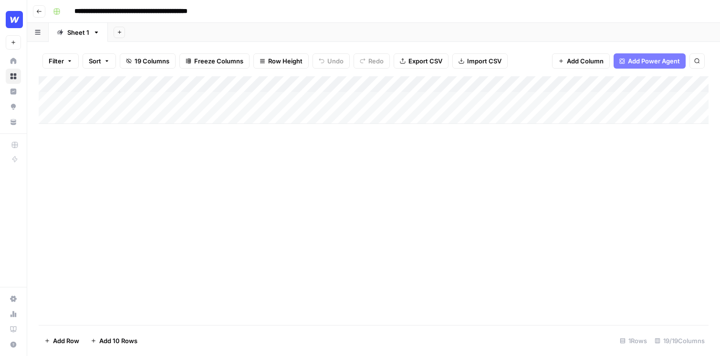
click at [37, 13] on icon "button" at bounding box center [39, 12] width 6 height 6
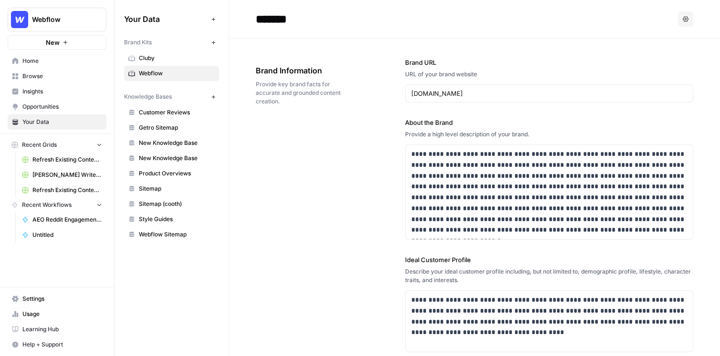
click at [62, 81] on link "Browse" at bounding box center [57, 76] width 99 height 15
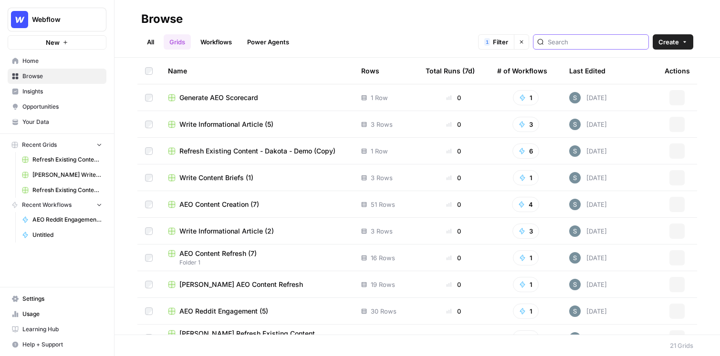
click at [622, 43] on input "search" at bounding box center [596, 42] width 97 height 10
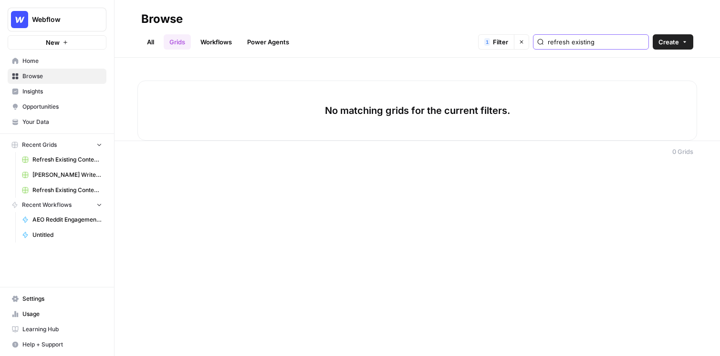
type input "refresh existing"
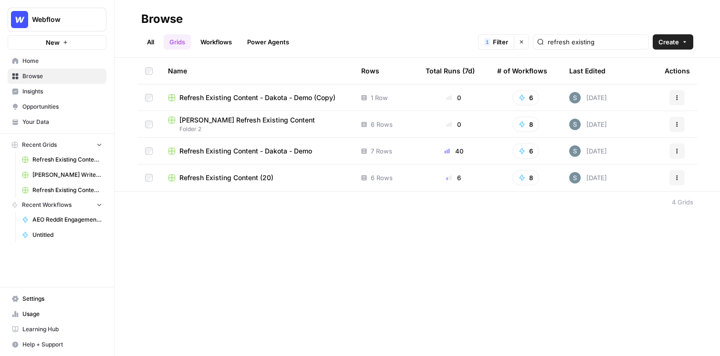
click at [249, 125] on span "Folder 2" at bounding box center [257, 129] width 178 height 9
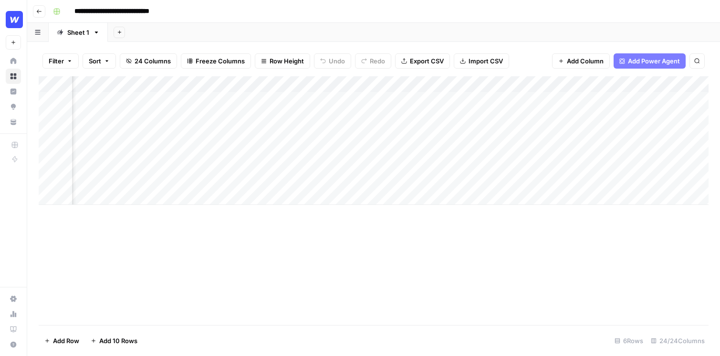
scroll to position [0, 990]
click at [36, 17] on header "**********" at bounding box center [373, 11] width 693 height 23
click at [42, 10] on button "Go back" at bounding box center [39, 11] width 12 height 12
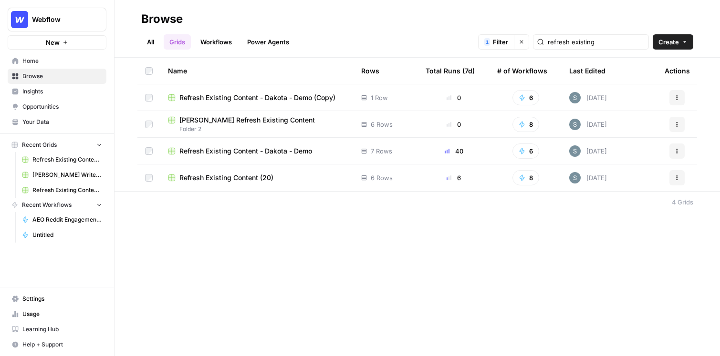
click at [229, 179] on span "Refresh Existing Content (20)" at bounding box center [226, 178] width 94 height 10
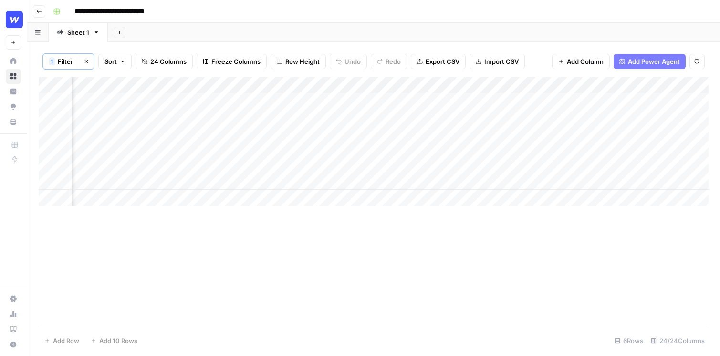
scroll to position [0, 765]
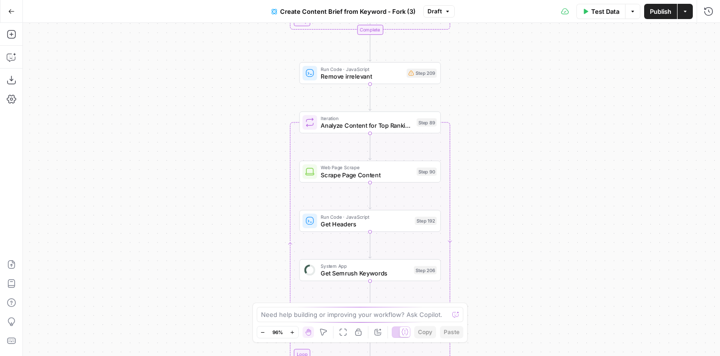
drag, startPoint x: 518, startPoint y: 94, endPoint x: 470, endPoint y: 227, distance: 140.7
click at [470, 227] on div "Workflow Input Settings Inputs Google Search Perform Google Search Step 51 Loop…" at bounding box center [371, 190] width 697 height 334
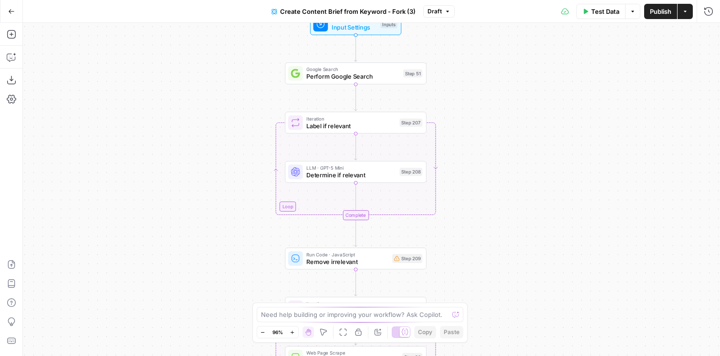
drag, startPoint x: 483, startPoint y: 106, endPoint x: 476, endPoint y: 287, distance: 181.0
click at [476, 287] on div "Workflow Input Settings Inputs Google Search Perform Google Search Step 51 Loop…" at bounding box center [371, 190] width 697 height 334
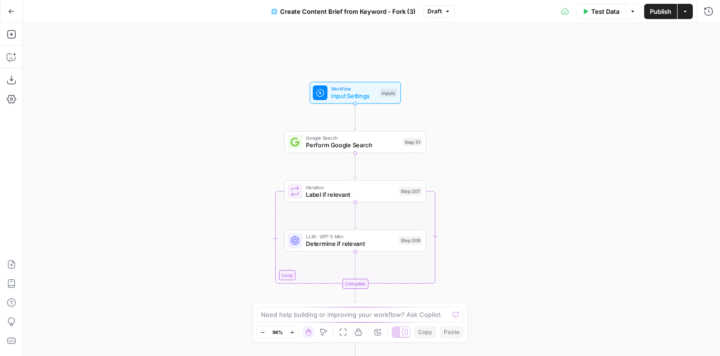
drag, startPoint x: 500, startPoint y: 114, endPoint x: 495, endPoint y: 165, distance: 50.8
click at [495, 165] on div "Workflow Input Settings Inputs Google Search Perform Google Search Step 51 Loop…" at bounding box center [371, 190] width 697 height 334
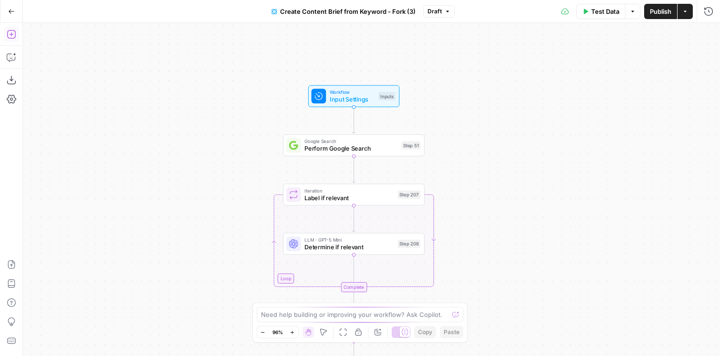
click at [13, 34] on icon "button" at bounding box center [11, 34] width 9 height 9
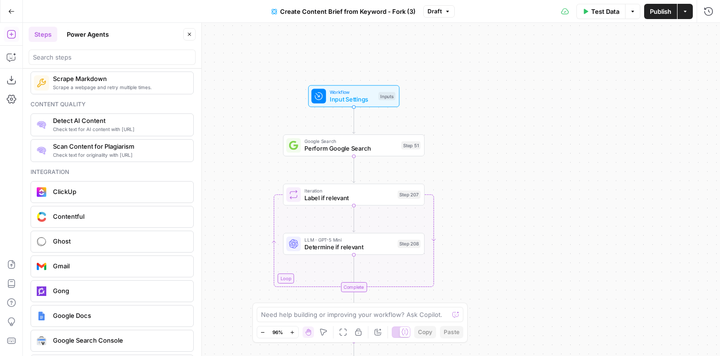
scroll to position [1731, 0]
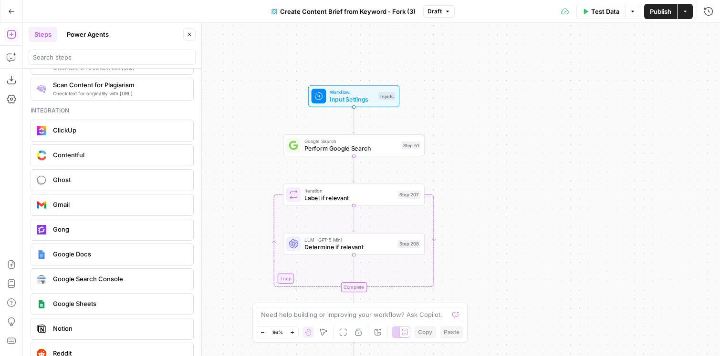
click at [89, 32] on button "Power Agents" at bounding box center [87, 34] width 53 height 15
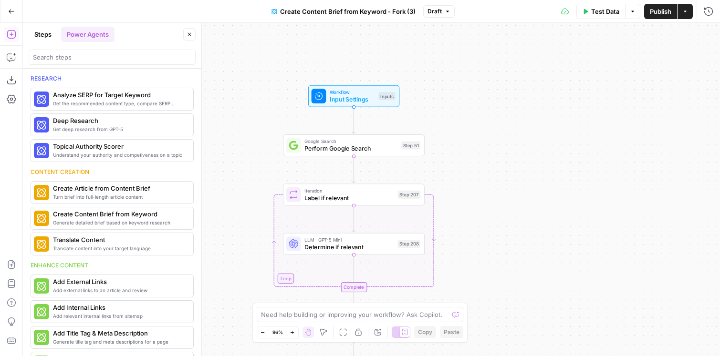
click at [188, 31] on button "Close" at bounding box center [189, 34] width 12 height 12
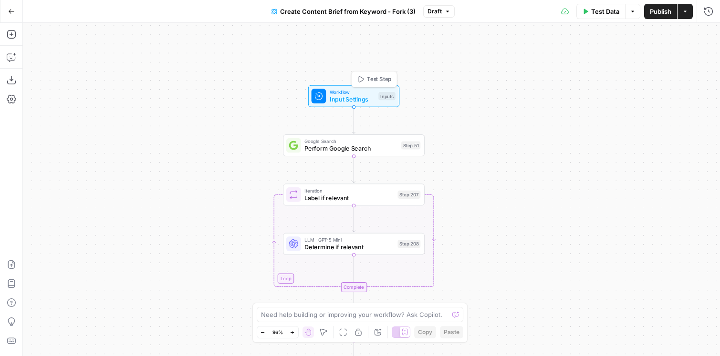
click at [345, 96] on span "Input Settings" at bounding box center [352, 99] width 45 height 9
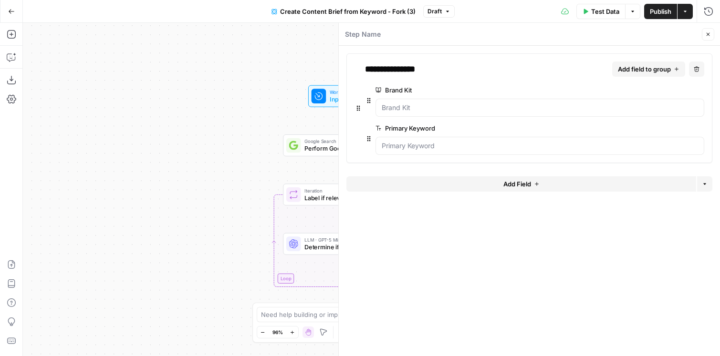
click at [704, 35] on button "Close" at bounding box center [708, 34] width 12 height 12
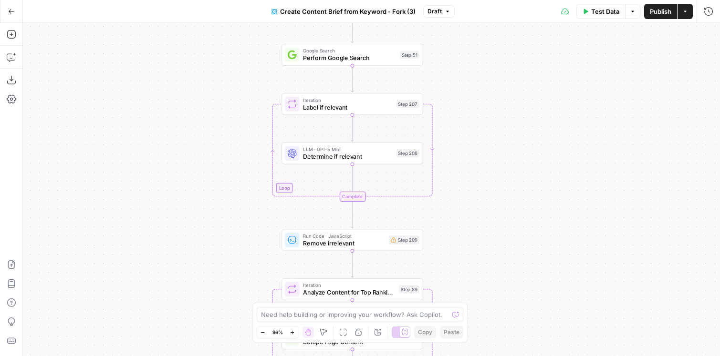
drag, startPoint x: 513, startPoint y: 177, endPoint x: 511, endPoint y: 86, distance: 90.7
click at [511, 86] on div "Workflow Input Settings Inputs Google Search Perform Google Search Step 51 Loop…" at bounding box center [371, 190] width 697 height 334
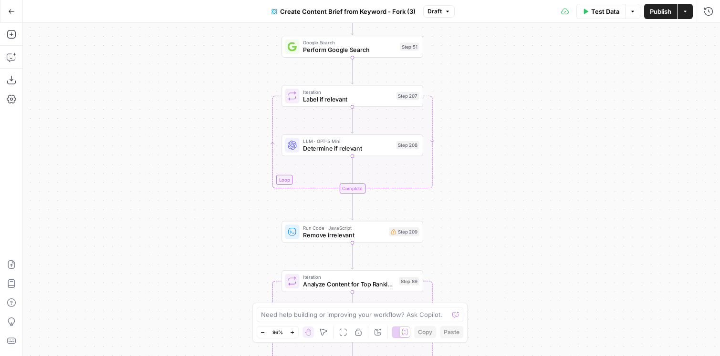
drag, startPoint x: 492, startPoint y: 140, endPoint x: 492, endPoint y: 131, distance: 9.1
click at [492, 131] on div "Workflow Input Settings Inputs Google Search Perform Google Search Step 51 Loop…" at bounding box center [371, 190] width 697 height 334
click at [363, 149] on span "Determine if relevant" at bounding box center [348, 148] width 90 height 9
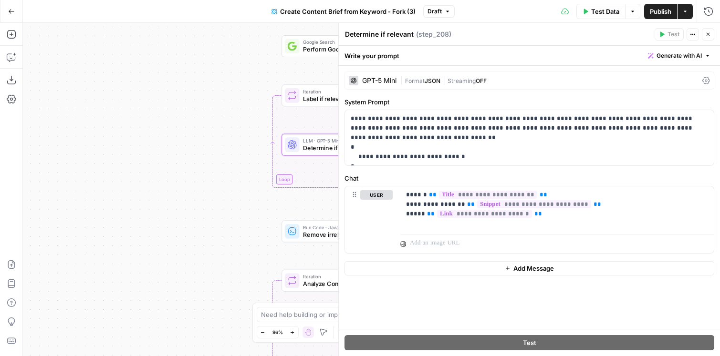
click at [710, 34] on icon "button" at bounding box center [708, 34] width 6 height 6
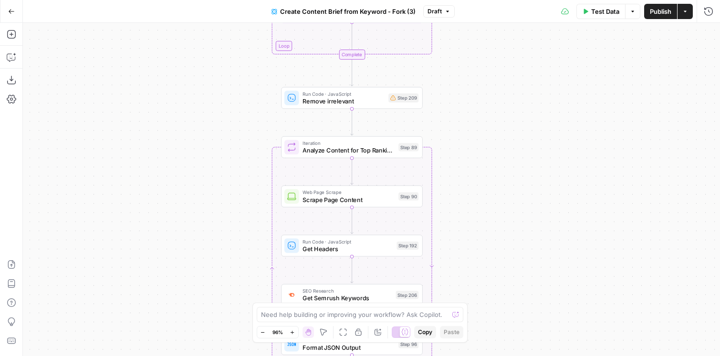
drag, startPoint x: 482, startPoint y: 221, endPoint x: 482, endPoint y: 87, distance: 134.1
click at [482, 87] on div "Workflow Input Settings Inputs Google Search Perform Google Search Step 51 Loop…" at bounding box center [371, 190] width 697 height 334
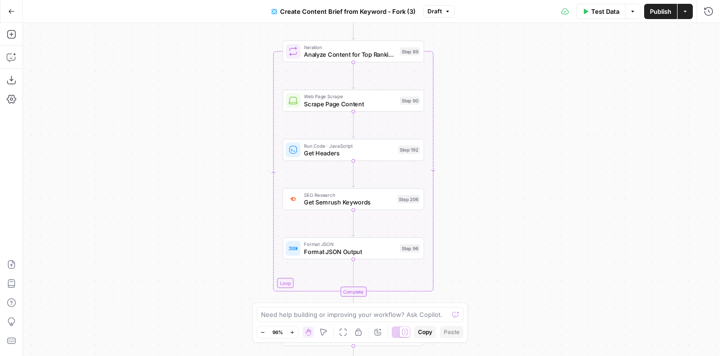
drag, startPoint x: 473, startPoint y: 181, endPoint x: 475, endPoint y: 85, distance: 95.4
click at [475, 85] on div "Workflow Input Settings Inputs Google Search Perform Google Search Step 51 Loop…" at bounding box center [371, 190] width 697 height 334
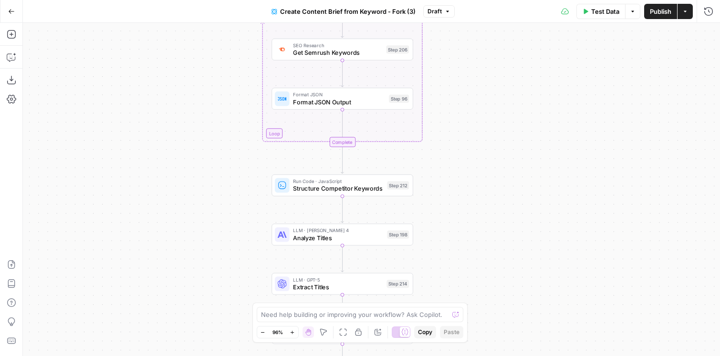
drag, startPoint x: 564, startPoint y: 235, endPoint x: 555, endPoint y: 80, distance: 154.9
click at [555, 80] on div "Workflow Input Settings Inputs Google Search Perform Google Search Step 51 Loop…" at bounding box center [371, 190] width 697 height 334
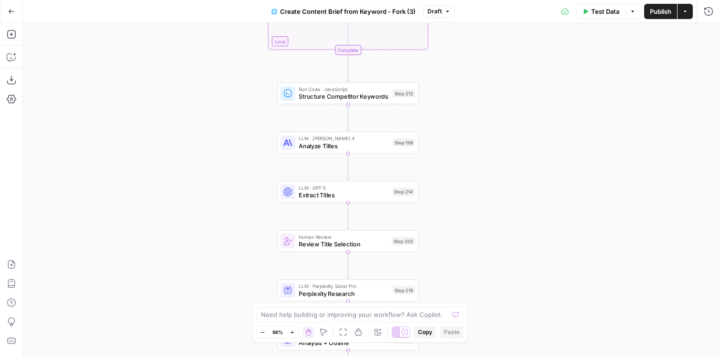
drag, startPoint x: 505, startPoint y: 190, endPoint x: 509, endPoint y: 103, distance: 87.4
click at [509, 103] on div "Workflow Input Settings Inputs Google Search Perform Google Search Step 51 Loop…" at bounding box center [371, 190] width 697 height 334
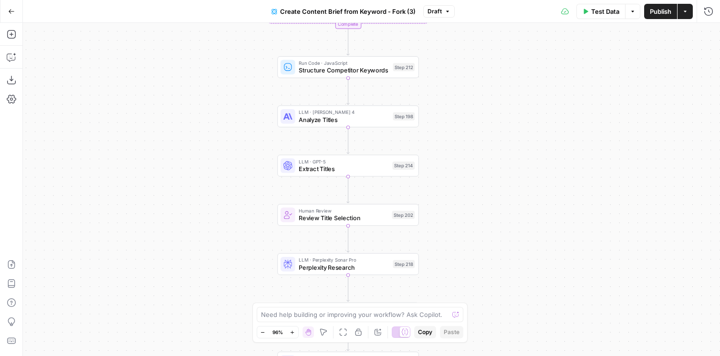
drag, startPoint x: 497, startPoint y: 170, endPoint x: 497, endPoint y: 142, distance: 28.6
click at [497, 142] on div "Workflow Input Settings Inputs Google Search Perform Google Search Step 51 Loop…" at bounding box center [371, 190] width 697 height 334
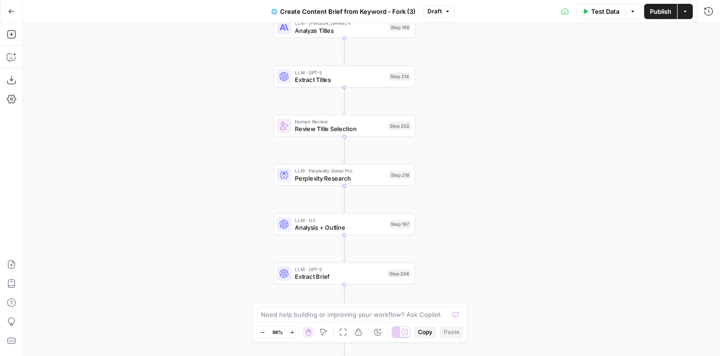
drag, startPoint x: 452, startPoint y: 199, endPoint x: 448, endPoint y: 112, distance: 86.9
click at [448, 112] on div "Workflow Input Settings Inputs Google Search Perform Google Search Step 51 Loop…" at bounding box center [371, 190] width 697 height 334
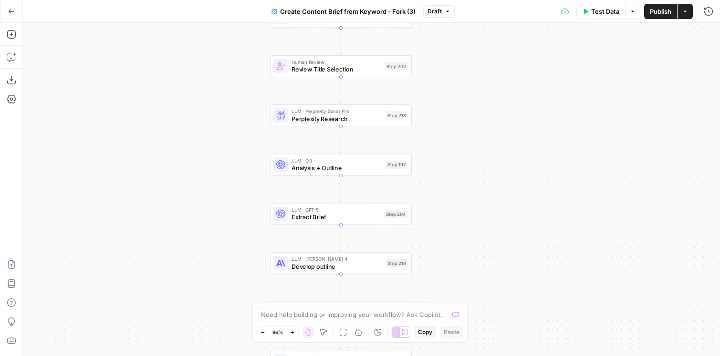
drag, startPoint x: 462, startPoint y: 188, endPoint x: 459, endPoint y: 128, distance: 60.2
click at [459, 128] on div "Workflow Input Settings Inputs Google Search Perform Google Search Step 51 Loop…" at bounding box center [371, 190] width 697 height 334
click at [347, 169] on span "Analysis + Outline" at bounding box center [336, 167] width 90 height 9
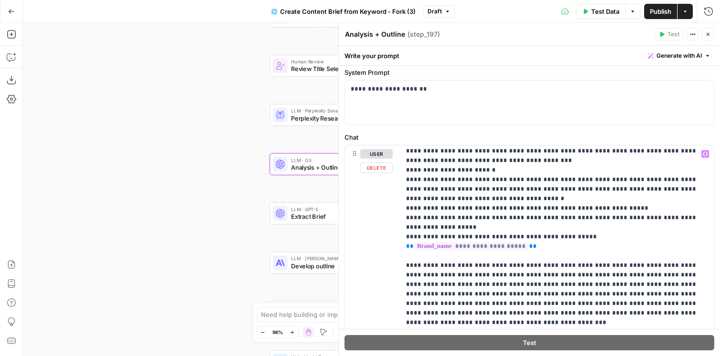
scroll to position [987, 0]
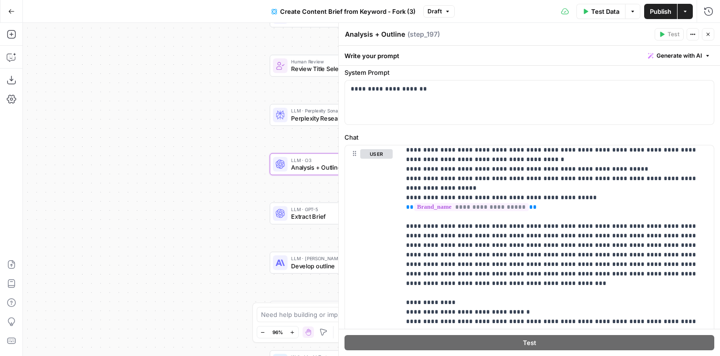
click at [710, 34] on icon "button" at bounding box center [708, 34] width 6 height 6
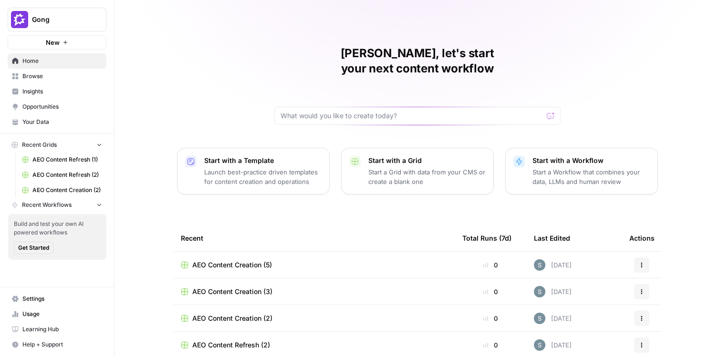
click at [41, 107] on span "Opportunities" at bounding box center [62, 107] width 80 height 9
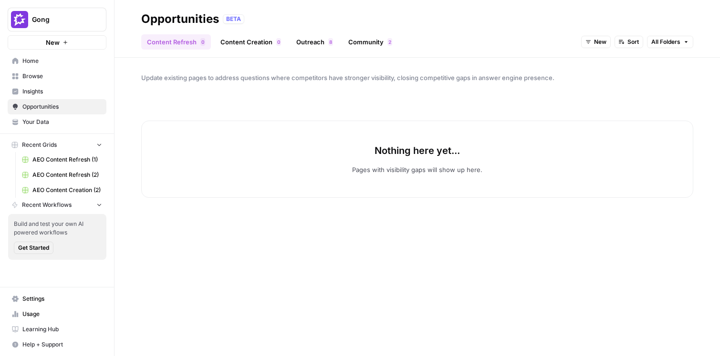
click at [236, 42] on link "Content Creation 0" at bounding box center [251, 41] width 72 height 15
click at [303, 37] on link "Outreach 8" at bounding box center [315, 41] width 48 height 15
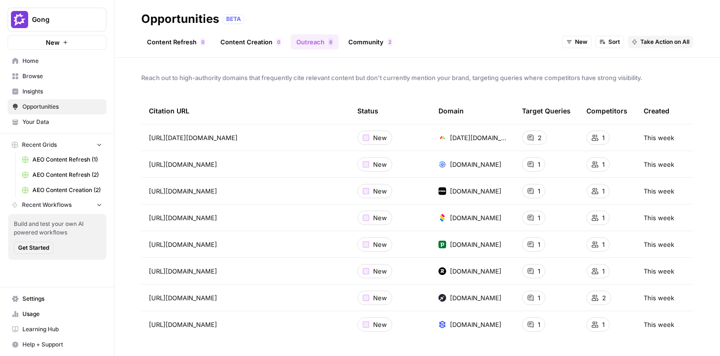
click at [158, 46] on link "Content Refresh 0" at bounding box center [176, 41] width 70 height 15
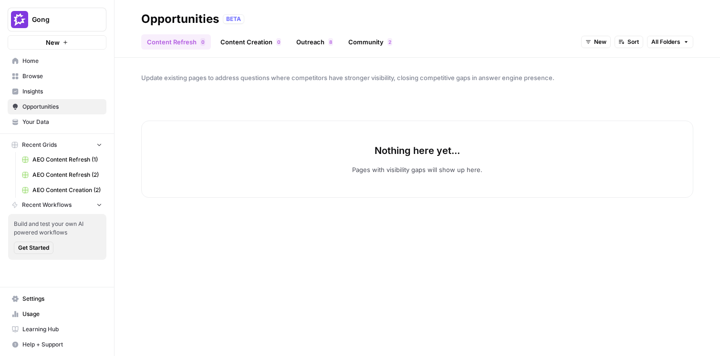
click at [63, 79] on span "Browse" at bounding box center [62, 76] width 80 height 9
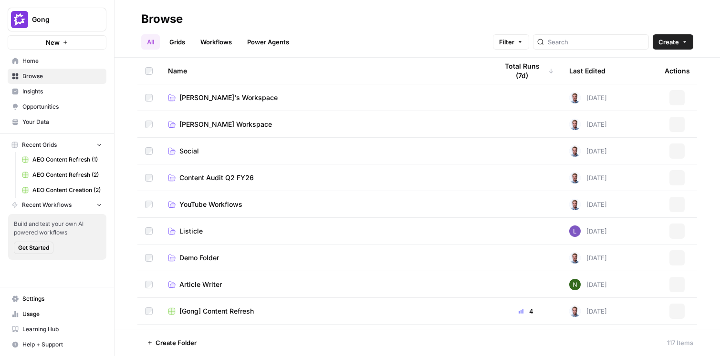
click at [59, 88] on span "Insights" at bounding box center [62, 91] width 80 height 9
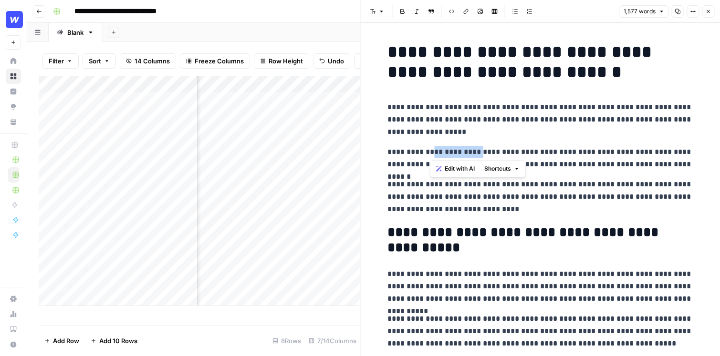
scroll to position [0, 243]
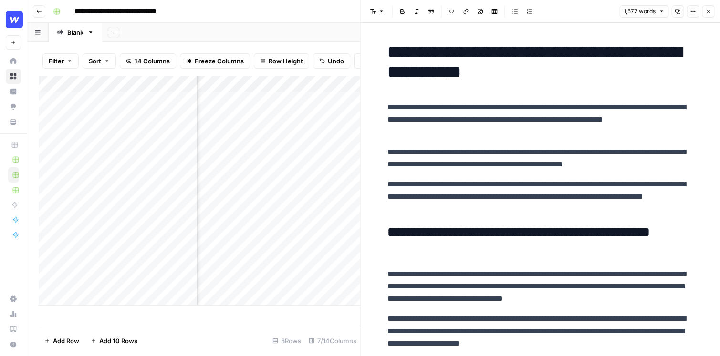
click at [714, 15] on div "1,577 words Copy Options Close" at bounding box center [666, 11] width 95 height 12
click at [708, 13] on icon "button" at bounding box center [708, 12] width 6 height 6
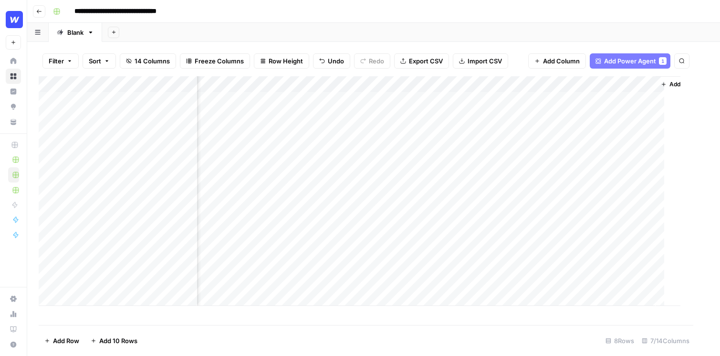
scroll to position [0, 231]
